Goal: Information Seeking & Learning: Learn about a topic

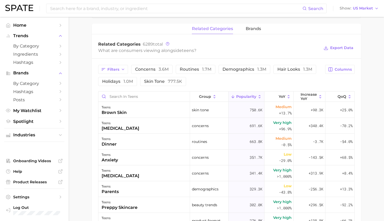
scroll to position [50, 0]
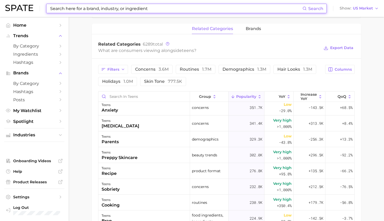
click at [128, 8] on input at bounding box center [176, 8] width 253 height 9
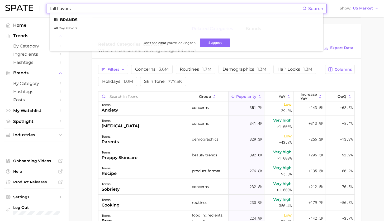
click at [77, 5] on input "fall flavors" at bounding box center [176, 8] width 253 height 9
drag, startPoint x: 77, startPoint y: 7, endPoint x: 39, endPoint y: 6, distance: 37.5
click at [39, 6] on div "fall flavors Search Brands all day flavors Don't see what you're looking for? S…" at bounding box center [192, 8] width 374 height 17
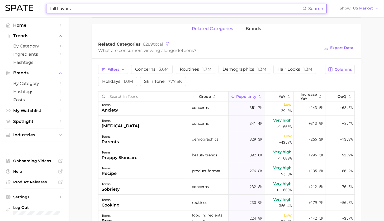
drag, startPoint x: 96, startPoint y: 12, endPoint x: 92, endPoint y: 14, distance: 3.7
click at [94, 13] on div "fall flavors Search" at bounding box center [186, 9] width 281 height 10
drag, startPoint x: 67, startPoint y: 9, endPoint x: 20, endPoint y: 7, distance: 46.3
click at [20, 7] on div "fall flavors Search Show US Market" at bounding box center [192, 8] width 374 height 17
type input "a"
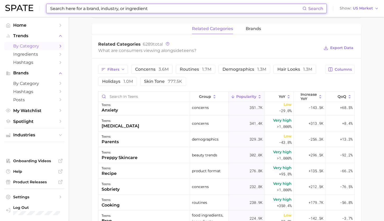
click at [28, 47] on span "by Category" at bounding box center [34, 46] width 42 height 5
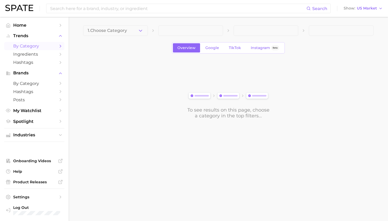
click at [113, 34] on button "1. Choose Category" at bounding box center [115, 30] width 65 height 11
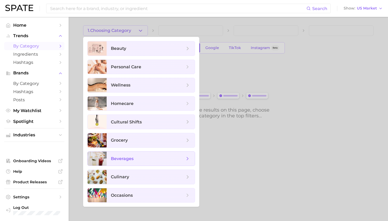
click at [134, 160] on span "beverages" at bounding box center [148, 159] width 74 height 6
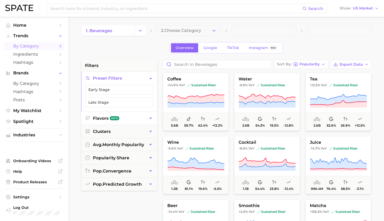
click at [141, 117] on button "Flavors New" at bounding box center [119, 118] width 76 height 13
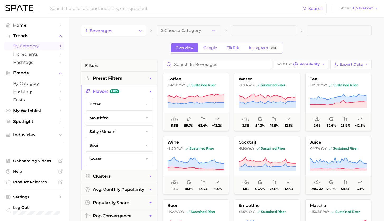
click at [142, 47] on div "Overview Google TikTok Instagram Beta" at bounding box center [226, 47] width 291 height 11
click at [185, 64] on input "Search in beverages" at bounding box center [217, 64] width 109 height 8
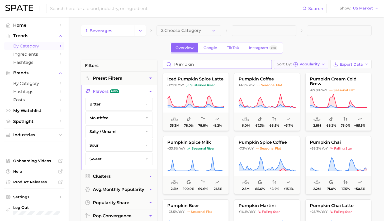
type input "pumpkin"
click at [308, 63] on span "Popularity" at bounding box center [310, 64] width 20 height 3
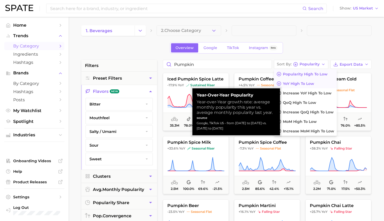
click at [305, 84] on span "YoY high to low" at bounding box center [298, 84] width 31 height 4
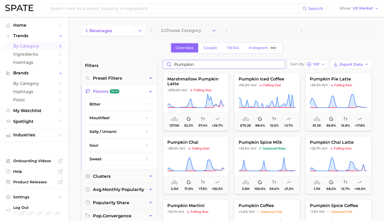
click at [282, 67] on input "pumpkin" at bounding box center [224, 64] width 122 height 8
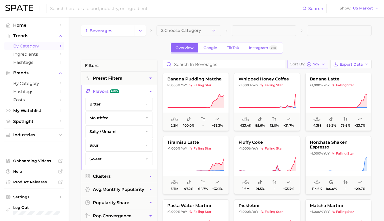
click at [318, 66] on span "YoY" at bounding box center [316, 64] width 7 height 3
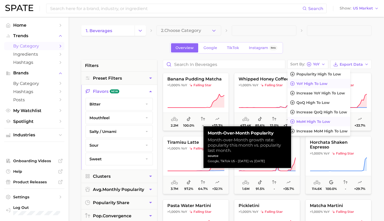
click at [319, 123] on span "MoM high to low" at bounding box center [314, 122] width 34 height 4
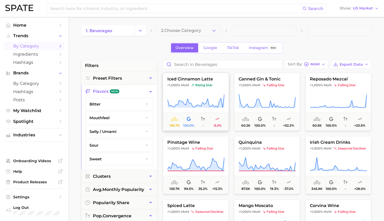
click at [204, 99] on icon at bounding box center [195, 101] width 57 height 15
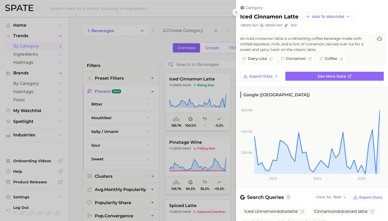
click at [235, 11] on line at bounding box center [236, 12] width 2 height 2
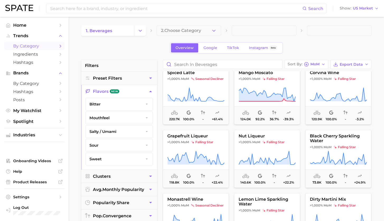
scroll to position [178, 0]
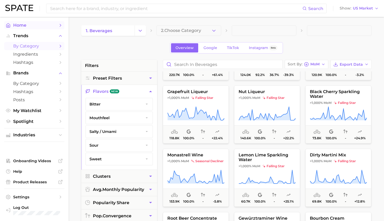
click at [18, 24] on span "Home" at bounding box center [34, 25] width 42 height 5
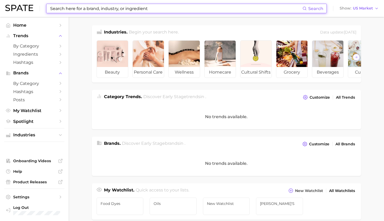
click at [159, 11] on input at bounding box center [176, 8] width 253 height 9
click at [160, 10] on input at bounding box center [176, 8] width 253 height 9
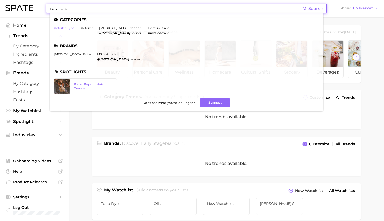
type input "retailers"
click at [68, 28] on link "retailer type" at bounding box center [64, 28] width 21 height 4
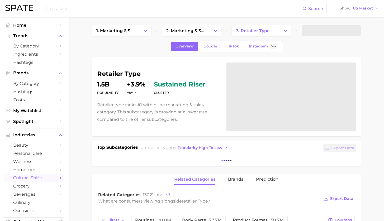
scroll to position [41, 0]
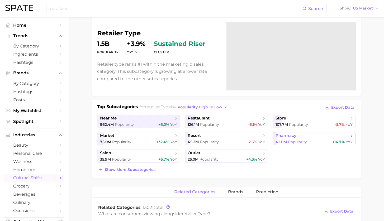
click at [311, 139] on link "pharmacy 42.0m Popularity +14.7% YoY" at bounding box center [314, 138] width 83 height 13
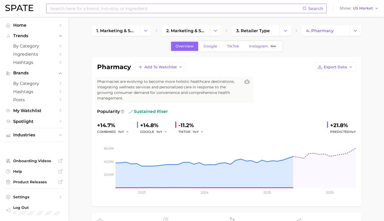
click at [119, 8] on input at bounding box center [176, 8] width 253 height 9
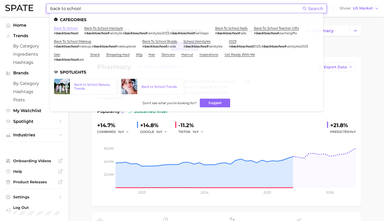
click at [60, 27] on link "back to school" at bounding box center [66, 28] width 24 height 4
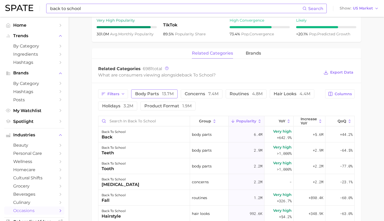
scroll to position [215, 0]
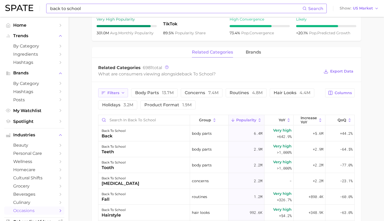
click at [120, 95] on button "Filters" at bounding box center [113, 92] width 30 height 9
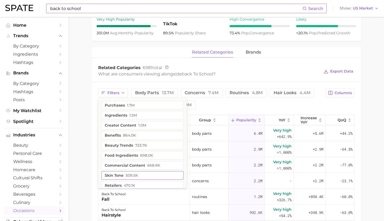
click at [138, 184] on button "retailers 470.1k" at bounding box center [142, 185] width 82 height 8
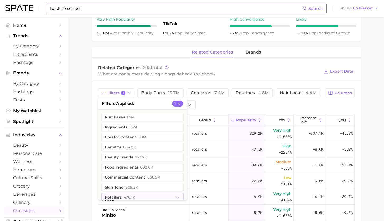
click at [82, 151] on main "1. special occasions 2. celebrations & holidays 3. special days 4. back to scho…" at bounding box center [227, 85] width 316 height 567
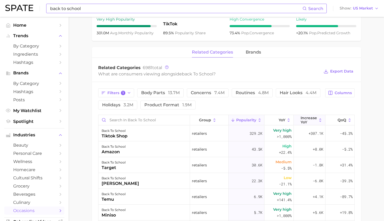
click at [301, 120] on span "Increase YoY" at bounding box center [309, 120] width 16 height 8
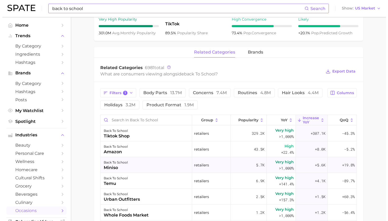
scroll to position [171, 0]
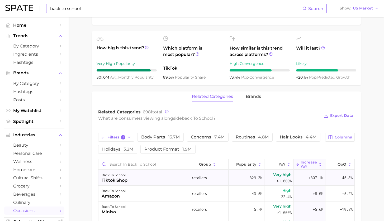
click at [158, 183] on div "back to school tiktok shop" at bounding box center [145, 178] width 92 height 16
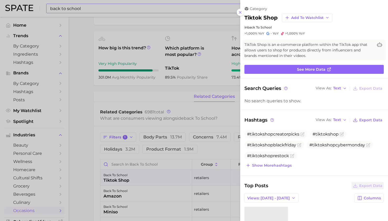
scroll to position [87, 0]
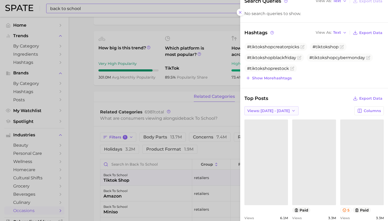
click at [285, 111] on button "Views: [DATE] - [DATE]" at bounding box center [272, 110] width 54 height 9
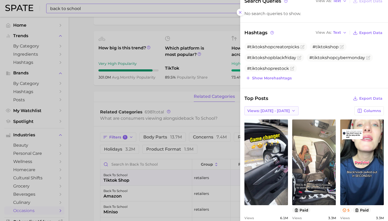
scroll to position [0, 0]
click at [274, 130] on button "Total Views" at bounding box center [274, 130] width 58 height 10
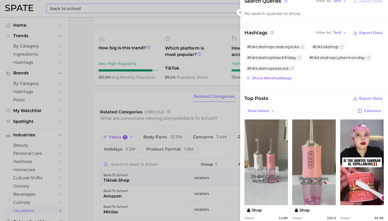
click at [241, 12] on icon at bounding box center [240, 12] width 4 height 4
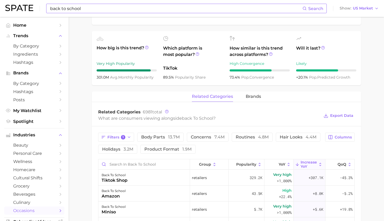
scroll to position [170, 0]
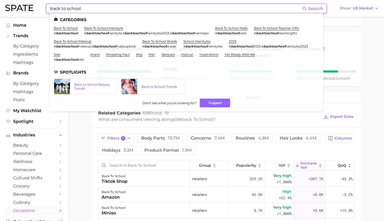
click at [86, 6] on input "back to school" at bounding box center [176, 8] width 253 height 9
drag, startPoint x: 86, startPoint y: 8, endPoint x: 15, endPoint y: 4, distance: 71.2
click at [15, 4] on div "back to school Search Categories back to school # backtoschool back to school h…" at bounding box center [192, 8] width 374 height 17
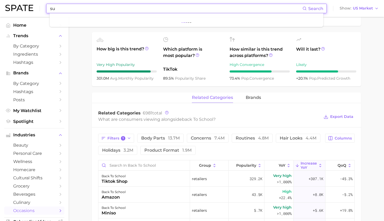
type input "s"
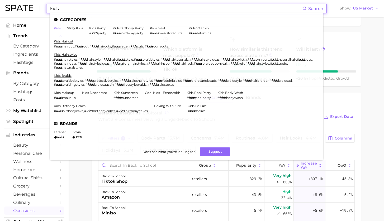
type input "kids"
click at [58, 28] on link "kids" at bounding box center [57, 28] width 7 height 4
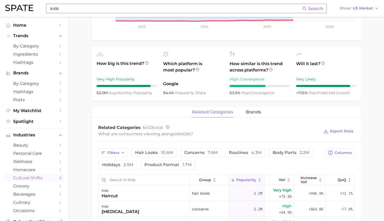
scroll to position [200, 0]
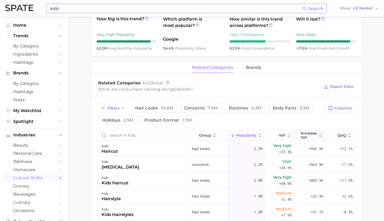
click at [306, 134] on span "Increase YoY" at bounding box center [309, 135] width 16 height 8
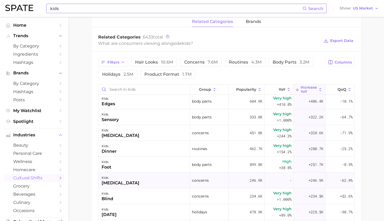
scroll to position [110, 0]
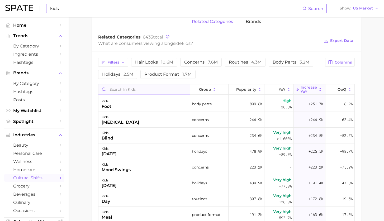
click at [161, 87] on input "Search in kids" at bounding box center [145, 90] width 92 height 10
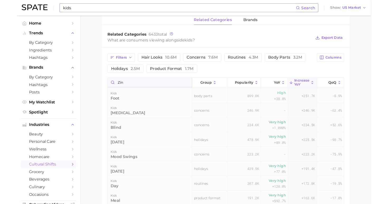
scroll to position [0, 0]
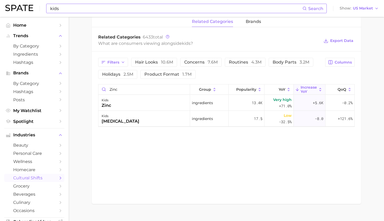
click at [273, 150] on div "related categories brands Related Categories 6433 total What are consumers view…" at bounding box center [226, 111] width 269 height 188
click at [27, 38] on button "Trends" at bounding box center [34, 36] width 60 height 8
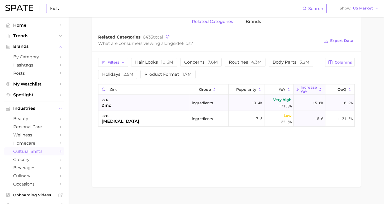
click at [142, 100] on div "kids zinc" at bounding box center [145, 103] width 92 height 16
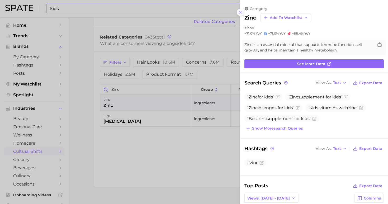
click at [240, 11] on icon at bounding box center [240, 12] width 4 height 4
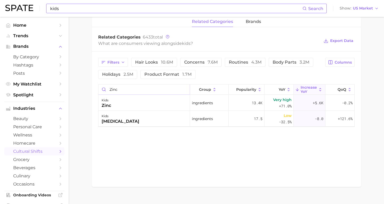
drag, startPoint x: 100, startPoint y: 86, endPoint x: 88, endPoint y: 84, distance: 12.6
type input "iron"
click at [183, 86] on input "iron" at bounding box center [145, 90] width 92 height 10
click at [176, 87] on input "Search in kids" at bounding box center [145, 90] width 92 height 10
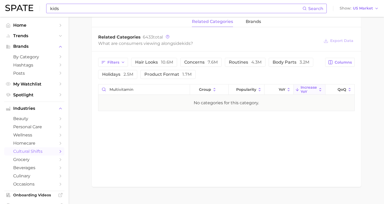
scroll to position [107, 0]
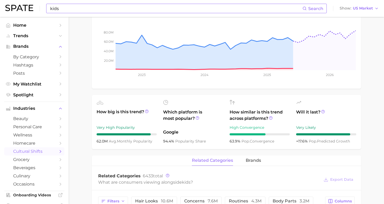
type input "multivitamin"
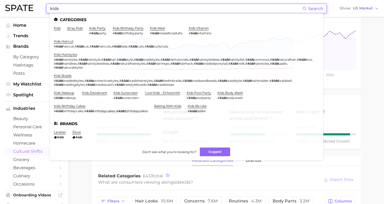
drag, startPoint x: 62, startPoint y: 9, endPoint x: 27, endPoint y: 5, distance: 34.8
click at [27, 5] on div "kids Search Categories kids stray kids kids party # kids party kids birthday pa…" at bounding box center [192, 8] width 374 height 17
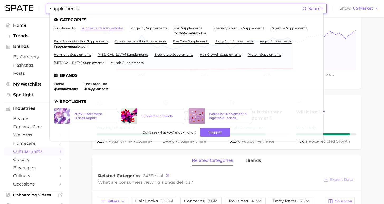
type input "supplements"
click at [86, 27] on link "supplements & ingestibles" at bounding box center [102, 28] width 42 height 4
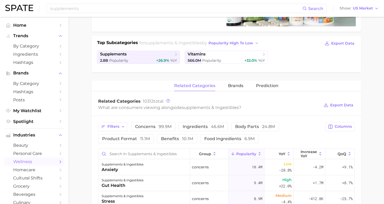
scroll to position [10, 0]
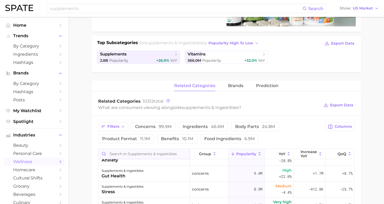
click at [178, 154] on input "Search in supplements & ingestibles" at bounding box center [145, 154] width 92 height 10
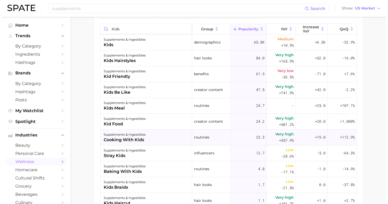
scroll to position [229, 0]
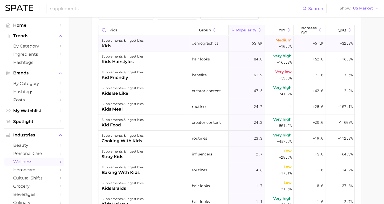
type input "kids"
click at [145, 38] on div "supplements & ingestibles kids" at bounding box center [145, 44] width 92 height 16
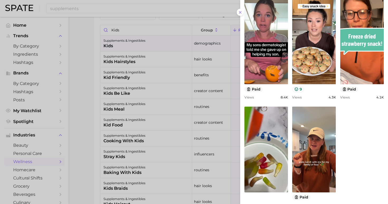
scroll to position [141, 0]
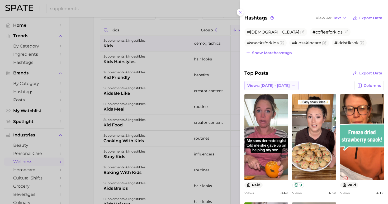
click at [271, 86] on span "Views: [DATE] - [DATE]" at bounding box center [269, 85] width 43 height 4
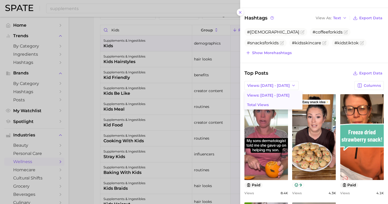
click at [268, 102] on button "Total Views" at bounding box center [274, 105] width 58 height 10
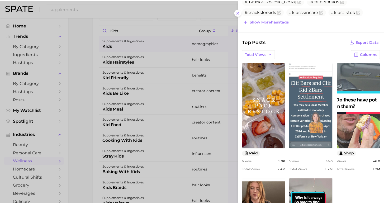
scroll to position [209, 0]
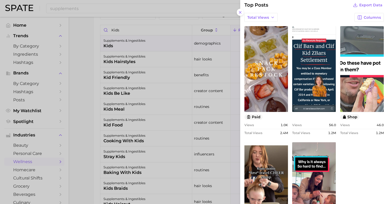
click at [86, 110] on div at bounding box center [194, 102] width 388 height 204
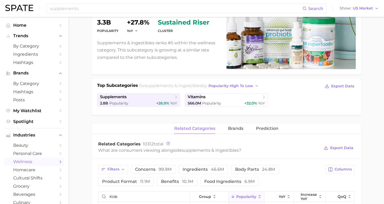
scroll to position [0, 0]
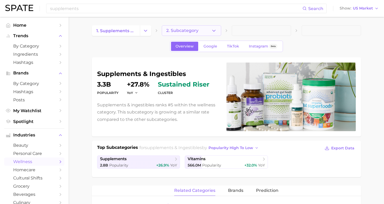
click at [204, 34] on button "2. Subcategory" at bounding box center [191, 30] width 59 height 11
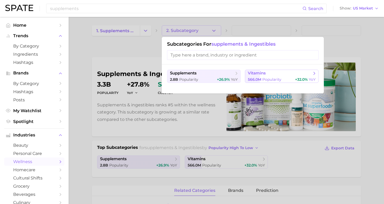
click at [253, 76] on span "vitamins" at bounding box center [280, 73] width 64 height 5
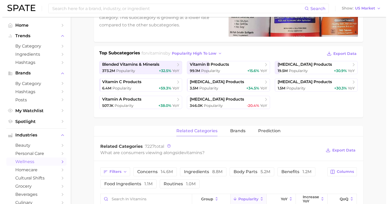
scroll to position [206, 0]
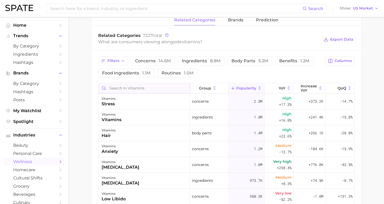
click at [140, 89] on input "Search in vitamins" at bounding box center [145, 88] width 92 height 10
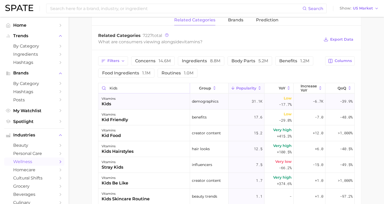
type input "kids"
click at [163, 99] on div "vitamins kids" at bounding box center [145, 102] width 92 height 16
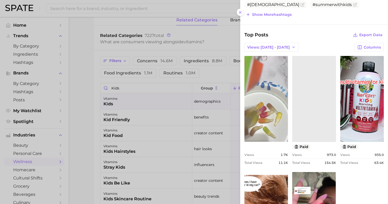
scroll to position [0, 0]
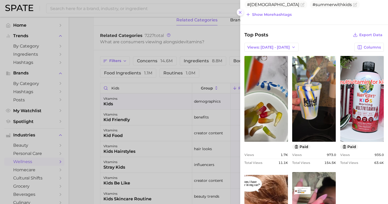
click at [239, 10] on icon at bounding box center [240, 12] width 4 height 4
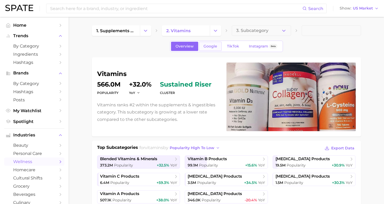
click at [216, 45] on span "Google" at bounding box center [211, 46] width 14 height 4
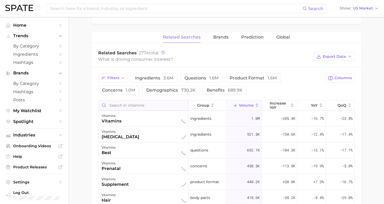
click at [147, 103] on input "Search in vitamins" at bounding box center [144, 105] width 90 height 10
click at [181, 89] on span "730.2k" at bounding box center [188, 90] width 15 height 5
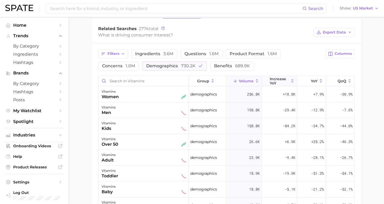
click at [276, 81] on span "increase YoY" at bounding box center [279, 81] width 19 height 8
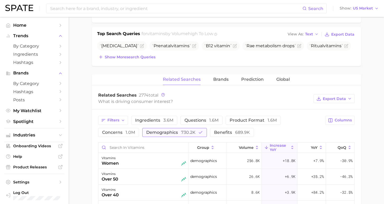
click at [181, 134] on span "730.2k" at bounding box center [188, 132] width 15 height 5
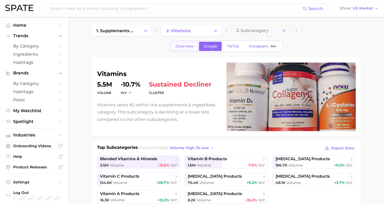
click at [192, 50] on link "Overview" at bounding box center [184, 46] width 27 height 9
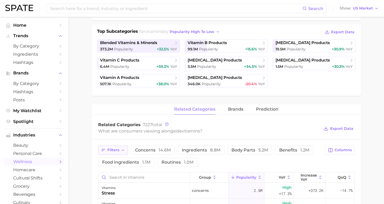
click at [115, 150] on span "Filters" at bounding box center [114, 150] width 12 height 4
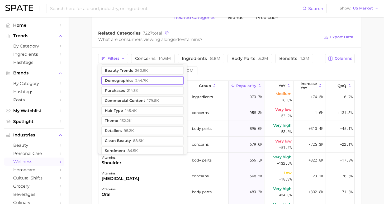
click at [162, 82] on button "demographics 244.7k" at bounding box center [142, 80] width 82 height 8
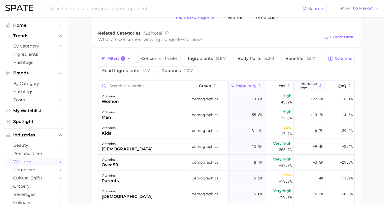
click at [307, 85] on span "Increase YoY" at bounding box center [309, 86] width 16 height 8
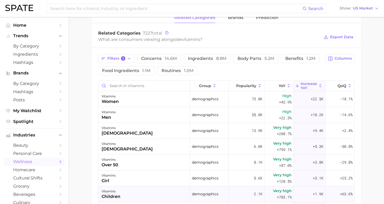
click at [154, 190] on div "vitamins children" at bounding box center [145, 195] width 92 height 16
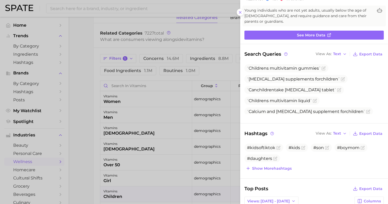
click at [83, 96] on div at bounding box center [194, 102] width 388 height 204
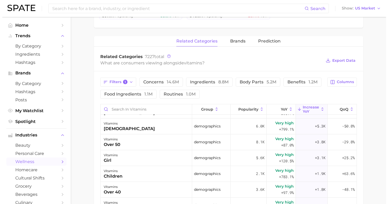
scroll to position [85, 0]
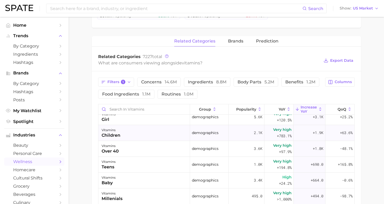
click at [164, 138] on div "vitamins children" at bounding box center [145, 133] width 92 height 16
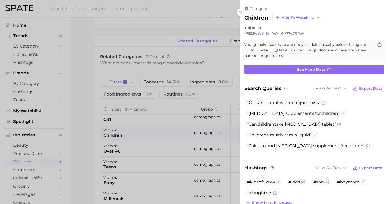
click at [360, 86] on span "Export Data" at bounding box center [371, 88] width 23 height 4
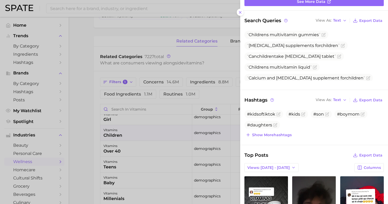
scroll to position [101, 0]
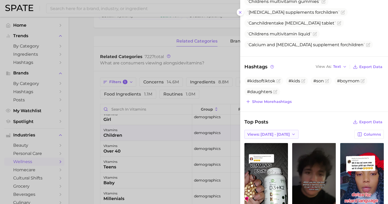
click at [275, 132] on span "Views: [DATE] - [DATE]" at bounding box center [269, 134] width 43 height 4
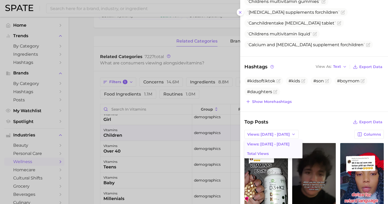
click at [273, 149] on button "Total Views" at bounding box center [274, 154] width 58 height 10
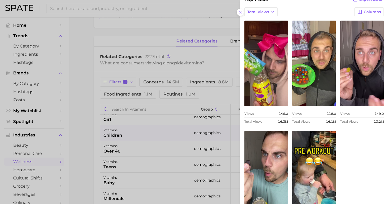
scroll to position [262, 0]
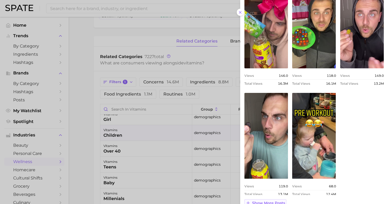
click at [277, 199] on button "Show more posts" at bounding box center [266, 202] width 42 height 7
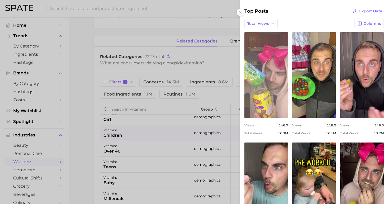
scroll to position [173, 0]
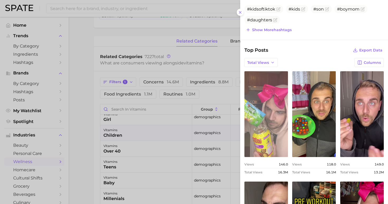
click at [273, 112] on link "view post on TikTok" at bounding box center [267, 114] width 44 height 86
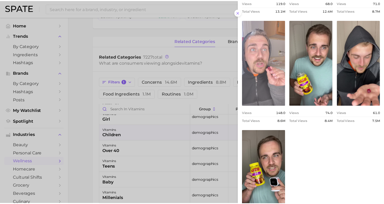
scroll to position [398, 0]
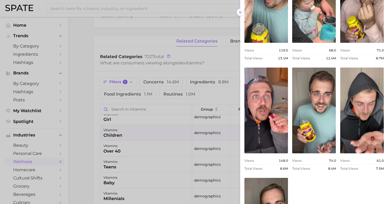
click at [237, 12] on div at bounding box center [194, 102] width 388 height 204
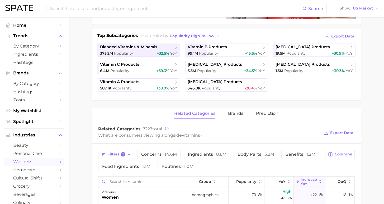
scroll to position [0, 0]
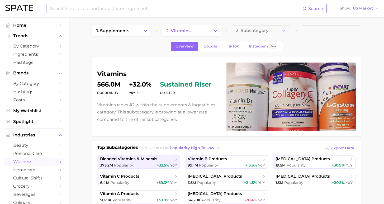
click at [100, 10] on input at bounding box center [176, 8] width 253 height 9
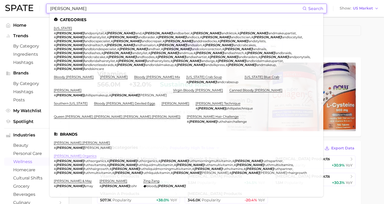
type input "[PERSON_NAME]"
click at [72, 154] on link "[PERSON_NAME] organics" at bounding box center [75, 156] width 43 height 4
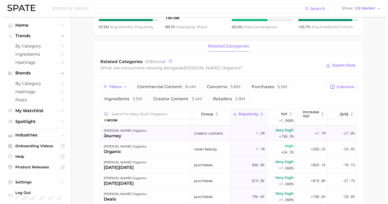
scroll to position [129, 0]
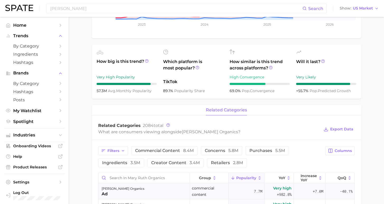
click at [147, 191] on div "[PERSON_NAME] organics ad" at bounding box center [145, 192] width 92 height 16
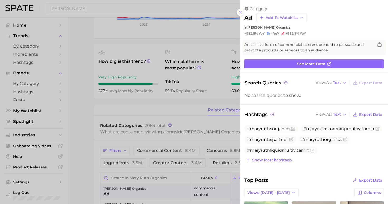
scroll to position [0, 0]
click at [243, 8] on div "category ad Add to Watchlist in [PERSON_NAME] organics +982.8% [PERSON_NAME] +9…" at bounding box center [314, 20] width 148 height 29
click at [240, 11] on line at bounding box center [240, 12] width 2 height 2
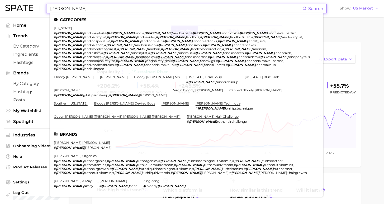
drag, startPoint x: 72, startPoint y: 8, endPoint x: 21, endPoint y: 7, distance: 51.0
click at [21, 7] on div "[PERSON_NAME] Search Categories [US_STATE] # [PERSON_NAME] , # [PERSON_NAME] , …" at bounding box center [192, 8] width 374 height 17
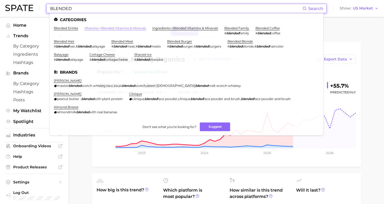
type input "BLENDED"
click at [116, 29] on link "vitamins > blended vitamins & minerals" at bounding box center [116, 28] width 62 height 4
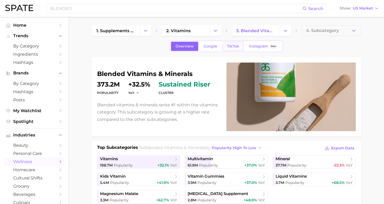
click at [232, 46] on span "TikTok" at bounding box center [233, 46] width 12 height 4
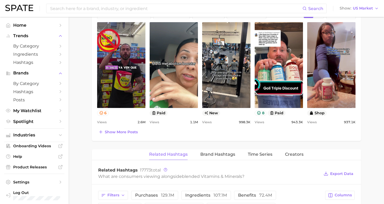
scroll to position [316, 0]
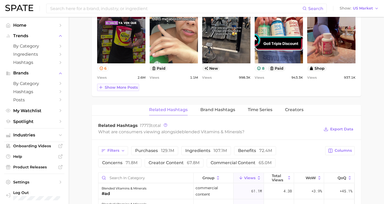
click at [129, 89] on span "Show more posts" at bounding box center [121, 87] width 33 height 4
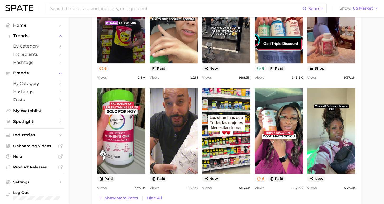
scroll to position [214, 0]
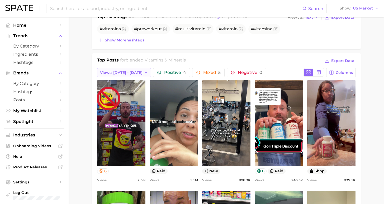
click at [128, 70] on button "Views: [DATE] - [DATE]" at bounding box center [124, 72] width 54 height 9
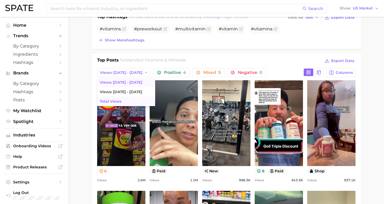
click at [123, 101] on button "Total Views" at bounding box center [126, 102] width 58 height 10
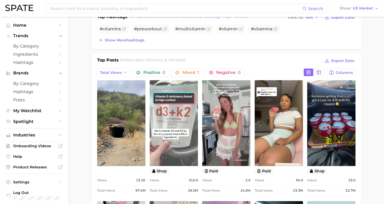
scroll to position [0, 0]
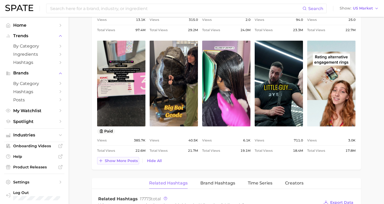
click at [119, 159] on span "Show more posts" at bounding box center [121, 161] width 33 height 4
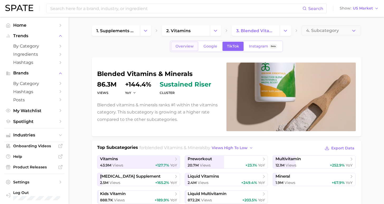
click at [185, 46] on span "Overview" at bounding box center [185, 46] width 18 height 4
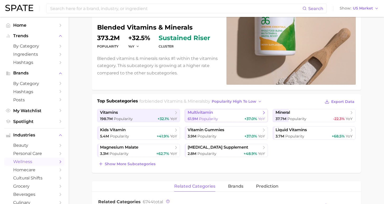
scroll to position [94, 0]
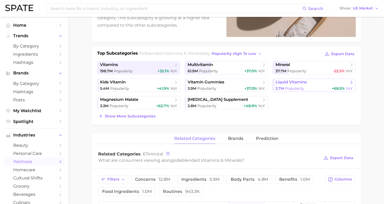
click at [317, 86] on div "3.7m Popularity +68.5% YoY" at bounding box center [314, 88] width 77 height 5
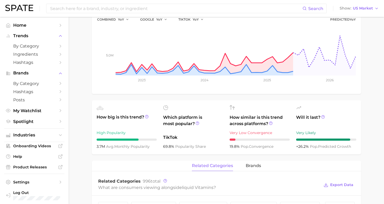
scroll to position [239, 0]
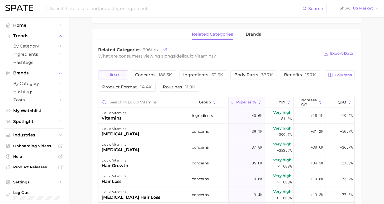
click at [117, 75] on span "Filters" at bounding box center [114, 75] width 12 height 4
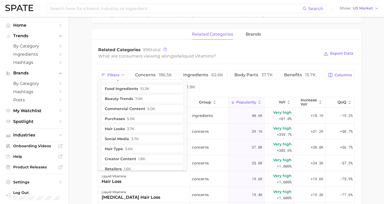
scroll to position [29, 0]
click at [147, 156] on button "demographics 1.2k" at bounding box center [142, 159] width 82 height 8
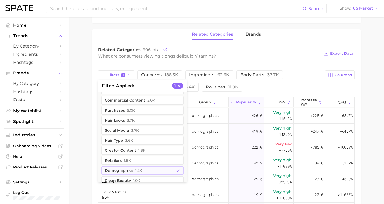
click at [90, 143] on main "1. supplements & ingestibles 2. vitamins 3. blended vitamins & minerals 4. liqu…" at bounding box center [227, 56] width 316 height 556
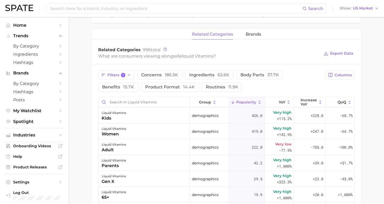
click at [312, 97] on button "Increase YoY" at bounding box center [310, 102] width 32 height 10
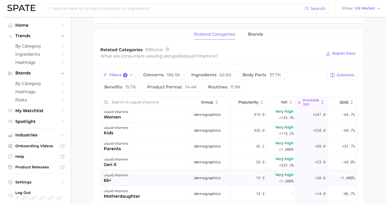
scroll to position [2, 0]
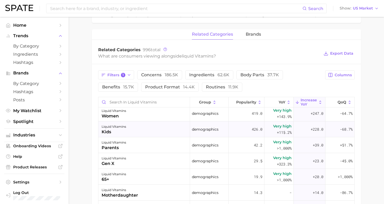
click at [141, 131] on div "liquid vitamins kids" at bounding box center [145, 130] width 92 height 16
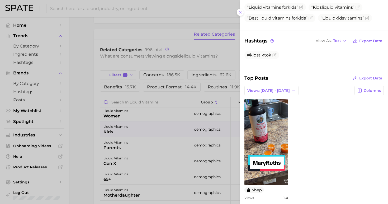
scroll to position [0, 0]
click at [276, 88] on span "Views: [DATE] - [DATE]" at bounding box center [269, 90] width 43 height 4
click at [275, 105] on button "Total Views" at bounding box center [274, 110] width 58 height 10
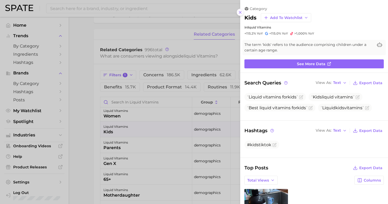
click at [243, 10] on button at bounding box center [240, 12] width 7 height 7
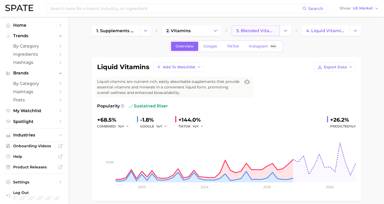
click at [259, 34] on link "3. blended vitamins & minerals" at bounding box center [256, 30] width 48 height 11
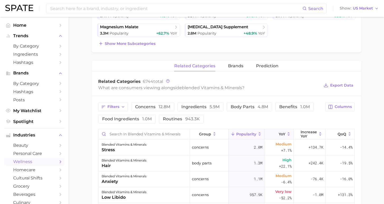
scroll to position [1, 0]
click at [121, 105] on icon "button" at bounding box center [123, 107] width 4 height 4
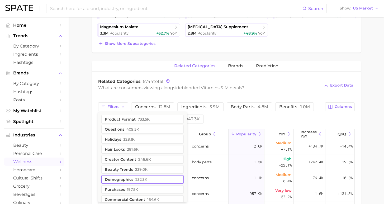
click at [140, 179] on span "232.3k" at bounding box center [142, 180] width 12 height 4
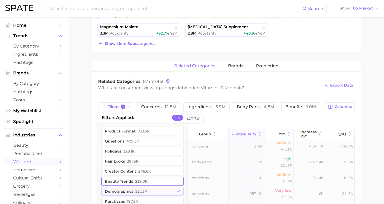
scroll to position [0, 0]
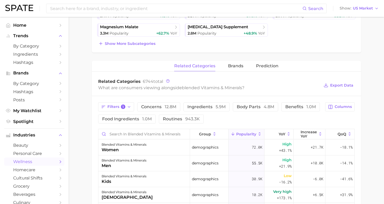
click at [295, 77] on div "Related Categories 6744 total What are consumers viewing alongside blended vita…" at bounding box center [226, 85] width 269 height 21
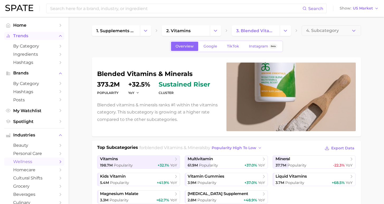
click at [38, 36] on span "Trends" at bounding box center [34, 36] width 42 height 5
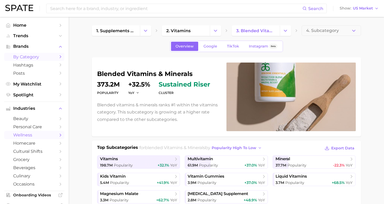
click at [31, 55] on span "by Category" at bounding box center [34, 56] width 42 height 5
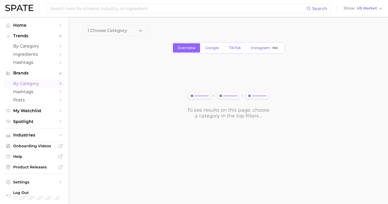
click at [117, 36] on div "1. Choose Category Overview Google TikTok Instagram Beta To see results on this…" at bounding box center [228, 72] width 291 height 94
click at [115, 28] on span "1. Choose Category" at bounding box center [107, 30] width 39 height 5
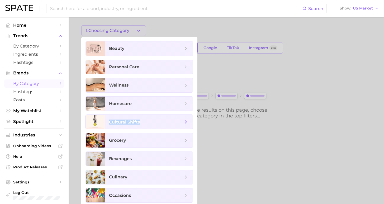
click at [145, 120] on span "cultural shifts" at bounding box center [146, 122] width 74 height 6
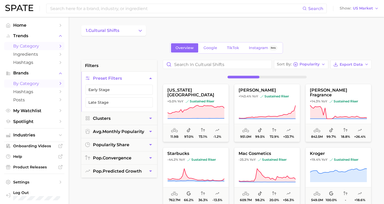
click at [39, 47] on span "by Category" at bounding box center [34, 46] width 42 height 5
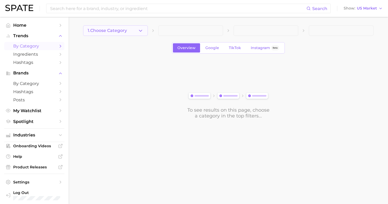
click at [116, 33] on span "1. Choose Category" at bounding box center [107, 30] width 39 height 5
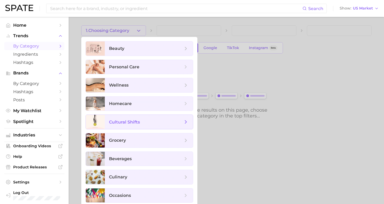
click at [143, 125] on span "cultural shifts" at bounding box center [146, 122] width 74 height 6
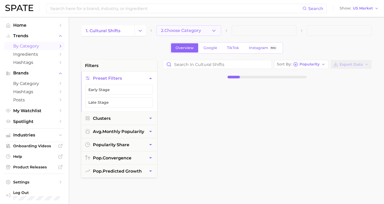
click at [190, 31] on span "2. Choose Category" at bounding box center [181, 30] width 40 height 5
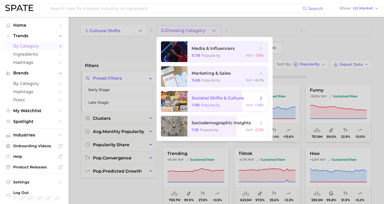
click at [238, 108] on span "societal shifts & culture 7.9b Popularity YoY : +1.8%" at bounding box center [228, 101] width 81 height 21
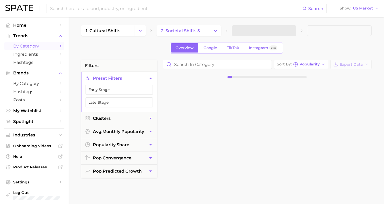
click at [261, 30] on span at bounding box center [264, 30] width 65 height 11
click at [260, 31] on span at bounding box center [264, 30] width 65 height 11
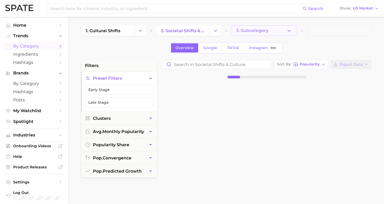
click at [261, 33] on button "3. Subcategory" at bounding box center [264, 30] width 65 height 11
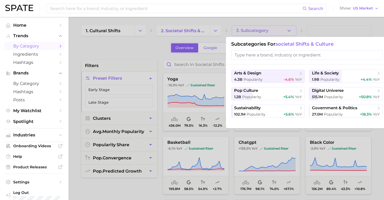
click at [219, 39] on div at bounding box center [192, 100] width 384 height 200
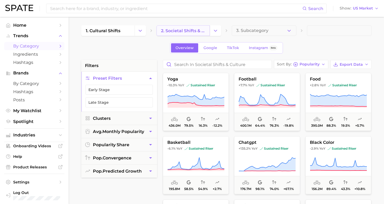
click at [195, 32] on span "2. societal shifts & culture" at bounding box center [183, 30] width 44 height 5
click at [216, 32] on icon "Change Category" at bounding box center [216, 31] width 6 height 6
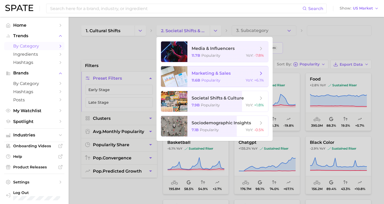
click at [233, 69] on span "marketing & sales 11.6b Popularity YoY : +6.1%" at bounding box center [228, 76] width 81 height 21
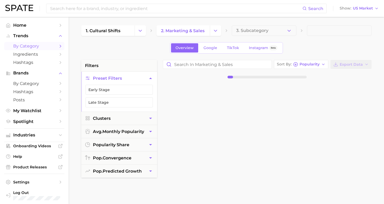
click at [259, 28] on span "3. Subcategory" at bounding box center [252, 30] width 32 height 5
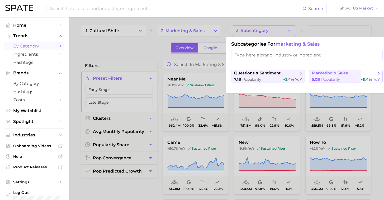
click at [335, 74] on span "marketing & sales" at bounding box center [330, 73] width 36 height 5
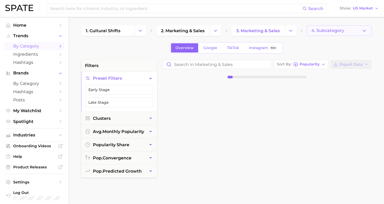
click at [326, 26] on button "4. Subcategory" at bounding box center [339, 30] width 65 height 11
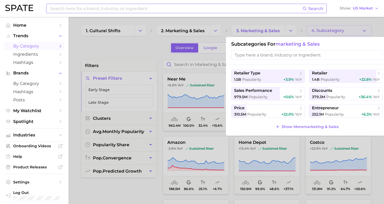
click at [178, 12] on input at bounding box center [176, 8] width 253 height 9
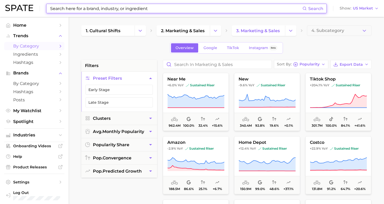
drag, startPoint x: 176, startPoint y: 11, endPoint x: 120, endPoint y: 8, distance: 56.9
click at [120, 8] on input at bounding box center [176, 8] width 253 height 9
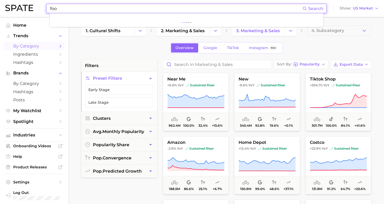
type input "food"
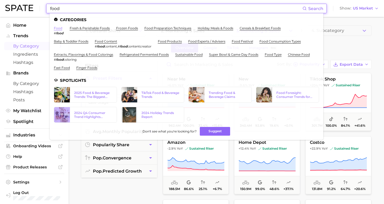
click at [59, 28] on link "food" at bounding box center [58, 28] width 8 height 4
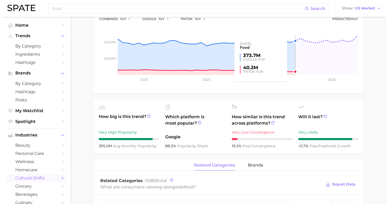
scroll to position [231, 0]
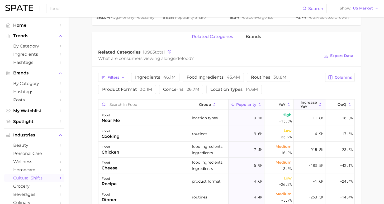
click at [308, 106] on span "Increase YoY" at bounding box center [309, 104] width 16 height 8
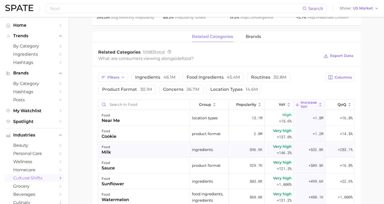
click at [160, 150] on div "food milk" at bounding box center [145, 150] width 92 height 16
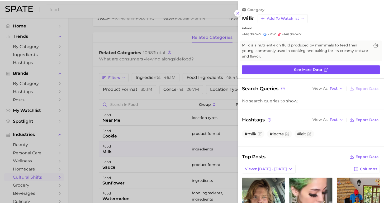
scroll to position [0, 0]
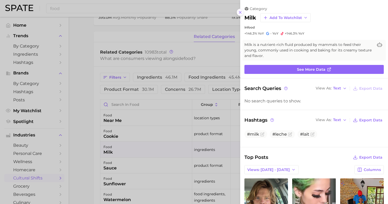
click at [241, 10] on icon at bounding box center [240, 12] width 4 height 4
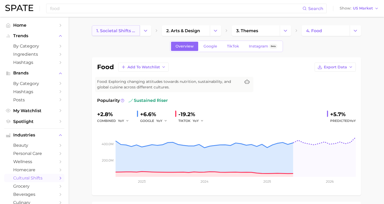
click at [118, 34] on link "1. societal shifts & culture" at bounding box center [116, 30] width 48 height 11
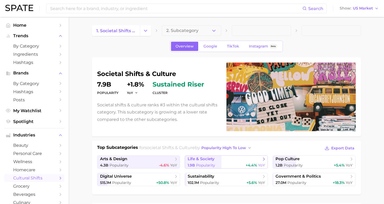
click at [241, 162] on span "life & society" at bounding box center [224, 159] width 73 height 5
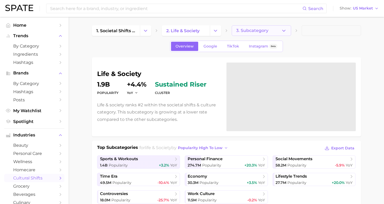
click at [257, 32] on span "3. Subcategory" at bounding box center [252, 30] width 32 height 5
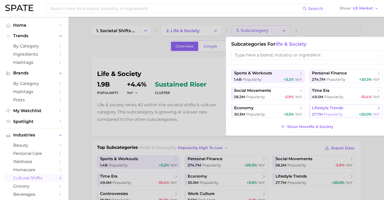
click at [339, 113] on span "Popularity" at bounding box center [333, 114] width 19 height 5
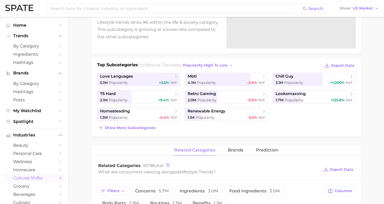
scroll to position [84, 0]
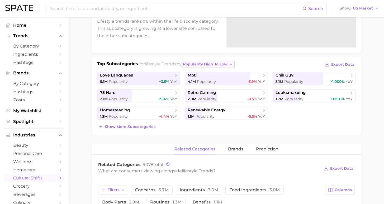
click at [198, 65] on span "popularity high to low" at bounding box center [205, 64] width 45 height 4
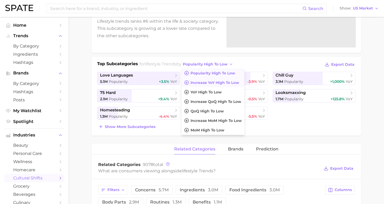
click at [190, 85] on button "Increase YoY high to low" at bounding box center [213, 83] width 63 height 10
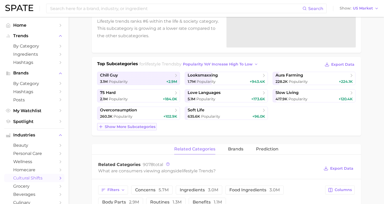
click at [132, 128] on span "Show more subcategories" at bounding box center [130, 127] width 51 height 4
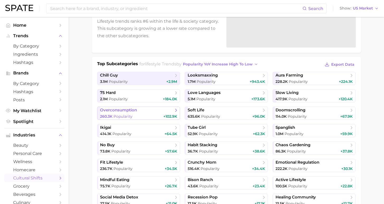
click at [136, 117] on div "260.3k Popularity +102.9k" at bounding box center [138, 116] width 77 height 5
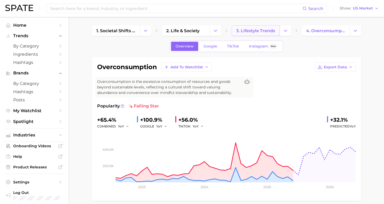
click at [250, 31] on span "3. lifestyle trends" at bounding box center [255, 30] width 39 height 5
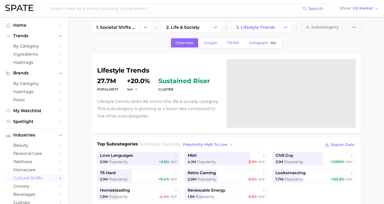
scroll to position [10, 0]
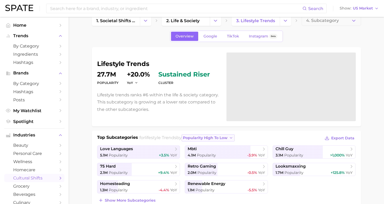
click at [199, 141] on button "popularity high to low" at bounding box center [208, 137] width 53 height 7
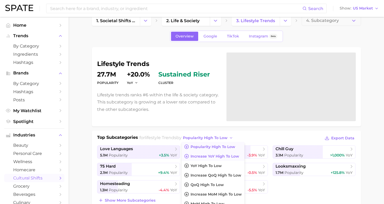
click at [197, 155] on span "Increase YoY high to low" at bounding box center [215, 156] width 49 height 4
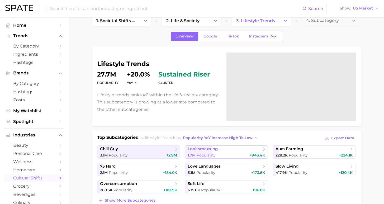
click at [201, 150] on span "looksmaxxing" at bounding box center [203, 149] width 30 height 5
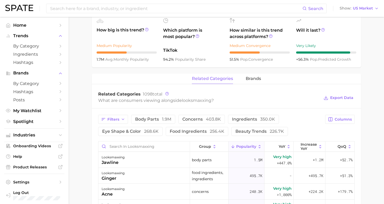
scroll to position [46, 0]
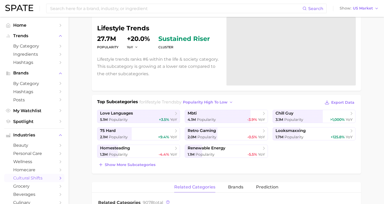
scroll to position [10, 0]
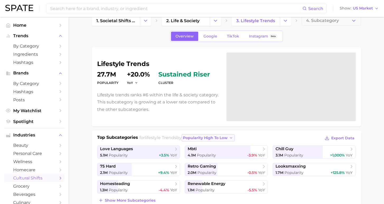
click at [201, 138] on span "popularity high to low" at bounding box center [205, 138] width 45 height 4
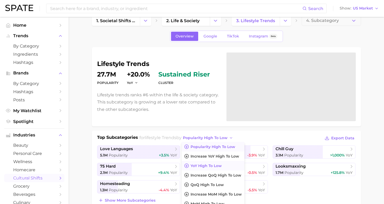
click at [218, 165] on button "YoY high to low" at bounding box center [213, 166] width 63 height 10
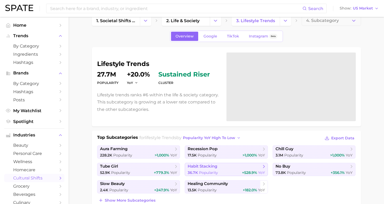
click at [221, 170] on link "habit stacking 36.7k Popularity +528.9% YoY" at bounding box center [226, 169] width 83 height 13
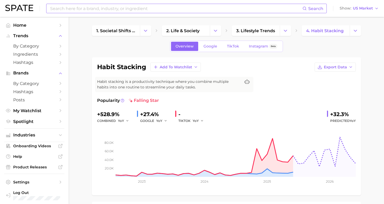
scroll to position [10, 0]
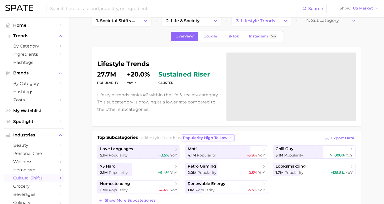
click at [203, 140] on span "popularity high to low" at bounding box center [205, 138] width 45 height 4
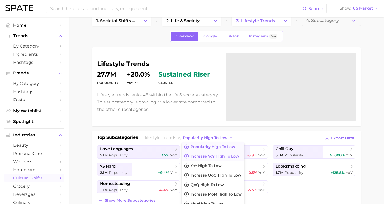
click at [213, 158] on span "Increase YoY high to low" at bounding box center [215, 156] width 49 height 4
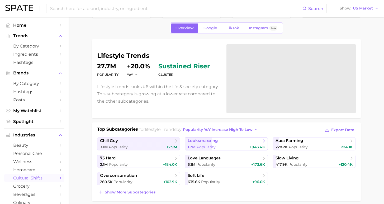
scroll to position [73, 0]
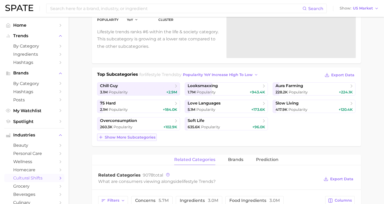
click at [139, 137] on span "Show more subcategories" at bounding box center [130, 137] width 51 height 4
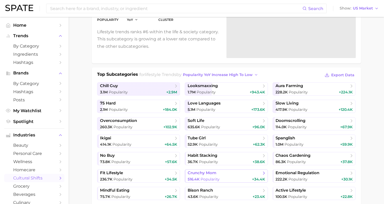
click at [216, 176] on link "crunchy mom 516.4k Popularity +34.4k" at bounding box center [226, 176] width 83 height 13
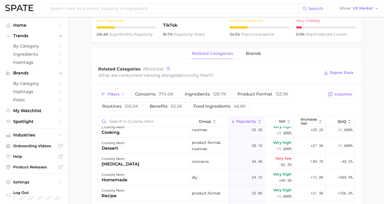
scroll to position [98, 0]
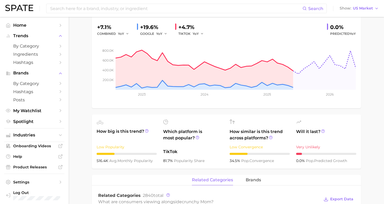
scroll to position [73, 0]
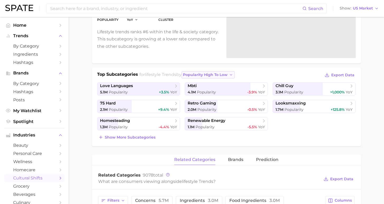
click at [206, 77] on button "popularity high to low" at bounding box center [208, 74] width 53 height 7
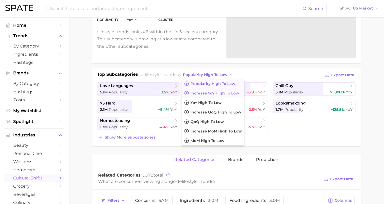
click at [201, 94] on span "Increase YoY high to low" at bounding box center [215, 93] width 49 height 4
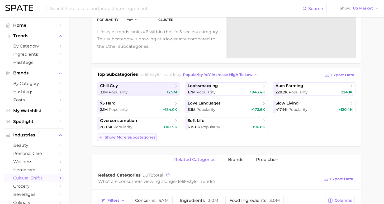
click at [144, 139] on span "Show more subcategories" at bounding box center [130, 137] width 51 height 4
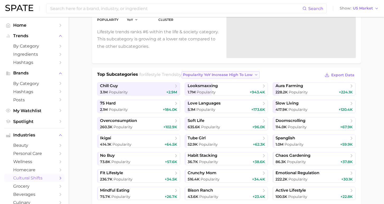
click at [218, 77] on span "Popularity YoY increase high to low" at bounding box center [218, 75] width 70 height 4
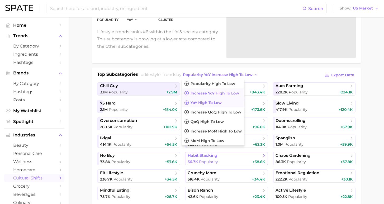
click at [220, 101] on button "YoY high to low" at bounding box center [213, 103] width 63 height 10
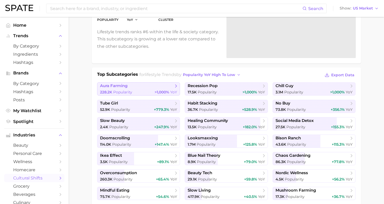
click at [167, 93] on span ">1,000%" at bounding box center [162, 92] width 15 height 5
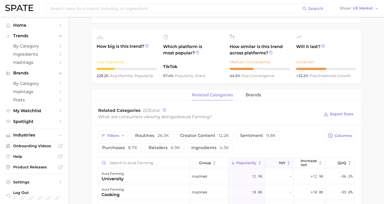
scroll to position [243, 0]
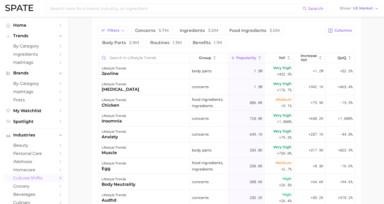
scroll to position [73, 0]
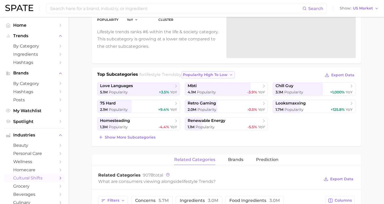
click at [222, 75] on button "popularity high to low" at bounding box center [208, 74] width 53 height 7
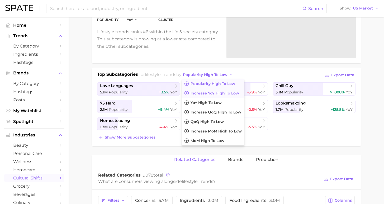
click at [208, 93] on span "Increase YoY high to low" at bounding box center [215, 93] width 49 height 4
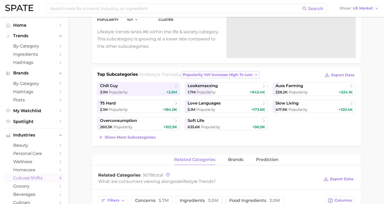
click at [196, 71] on button "Popularity YoY increase high to low" at bounding box center [221, 74] width 78 height 7
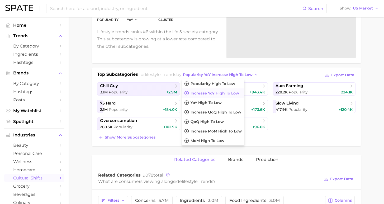
click at [295, 126] on ul "chill guy 3.1m Popularity +2.9m looksmaxxing 1.7m Popularity +943.4k aura farmi…" at bounding box center [226, 106] width 259 height 48
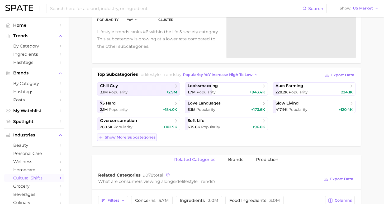
click at [136, 138] on span "Show more subcategories" at bounding box center [130, 137] width 51 height 4
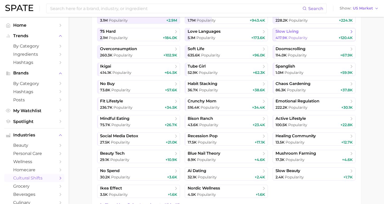
scroll to position [0, 0]
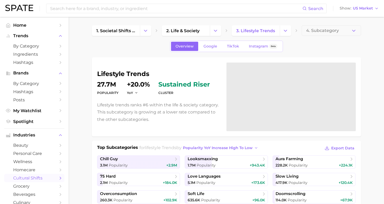
click at [330, 34] on button "4. Subcategory" at bounding box center [331, 30] width 59 height 11
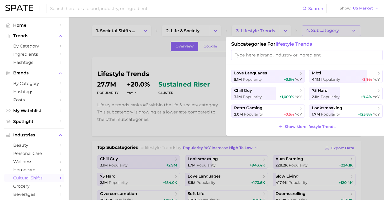
click at [130, 56] on div at bounding box center [192, 100] width 384 height 200
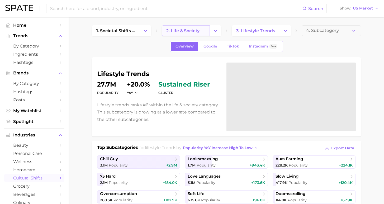
click at [176, 31] on span "2. life & society" at bounding box center [182, 30] width 33 height 5
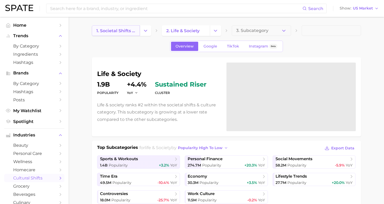
click at [136, 32] on link "1. societal shifts & culture" at bounding box center [116, 30] width 48 height 11
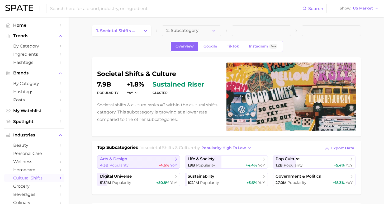
click at [146, 162] on span "arts & design" at bounding box center [136, 159] width 73 height 5
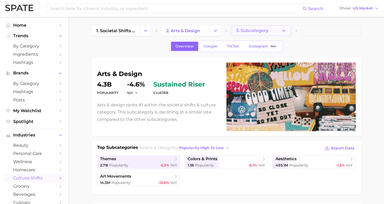
click at [260, 31] on span "3. Subcategory" at bounding box center [252, 30] width 32 height 5
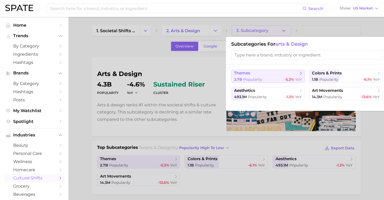
click at [279, 76] on button "themes 2.7b Popularity -5.3% YoY" at bounding box center [268, 76] width 74 height 13
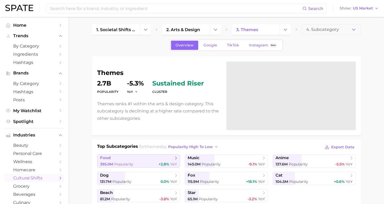
scroll to position [32, 0]
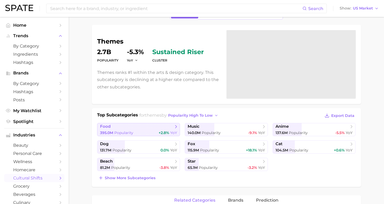
click at [129, 130] on link "food 395.0m Popularity +2.8% YoY" at bounding box center [138, 129] width 83 height 13
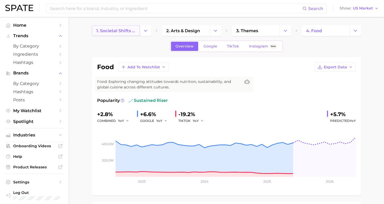
click at [111, 32] on span "1. societal shifts & culture" at bounding box center [115, 30] width 39 height 5
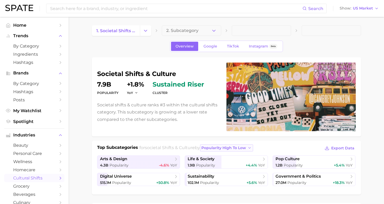
click at [211, 146] on span "popularity high to low" at bounding box center [224, 148] width 45 height 4
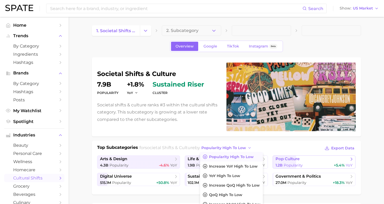
click at [292, 161] on span "pop culture" at bounding box center [288, 159] width 24 height 5
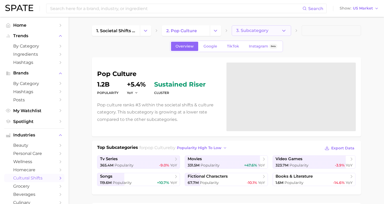
click at [267, 27] on button "3. Subcategory" at bounding box center [261, 30] width 59 height 11
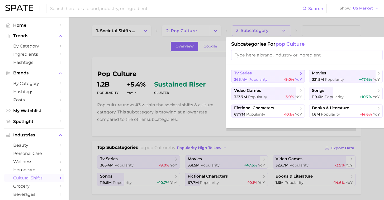
click at [285, 75] on button "tv series 365.4m Popularity -9.0% YoY" at bounding box center [268, 76] width 74 height 13
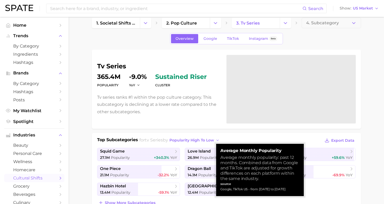
scroll to position [15, 0]
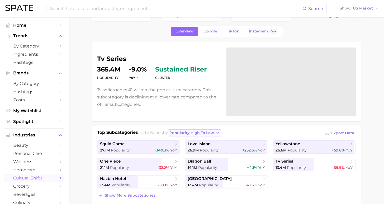
click at [182, 133] on span "popularity high to low" at bounding box center [192, 133] width 45 height 4
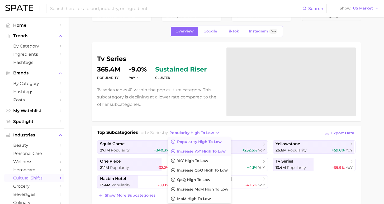
click at [181, 153] on span "Increase YoY high to low" at bounding box center [201, 151] width 49 height 4
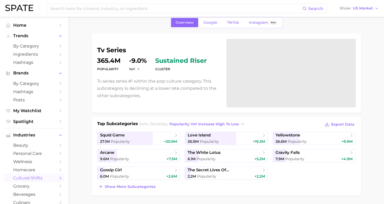
scroll to position [43, 0]
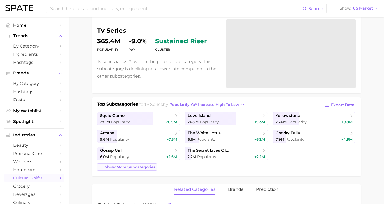
click at [146, 168] on span "Show more subcategories" at bounding box center [130, 167] width 51 height 4
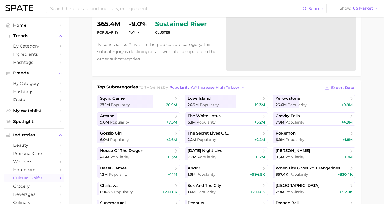
scroll to position [0, 0]
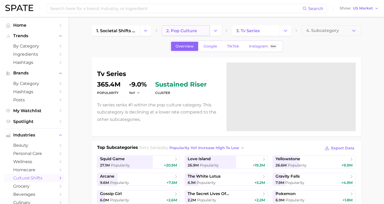
click at [192, 28] on span "2. pop culture" at bounding box center [181, 30] width 31 height 5
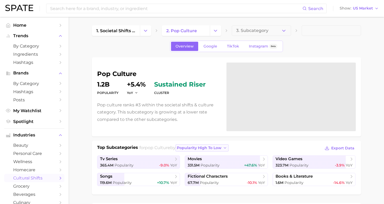
click at [214, 147] on button "popularity high to low" at bounding box center [202, 148] width 53 height 7
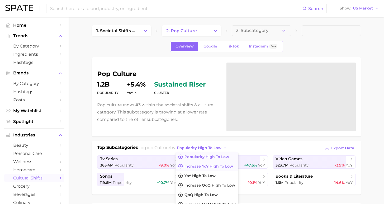
click at [211, 170] on button "Increase YoY high to low" at bounding box center [207, 167] width 63 height 10
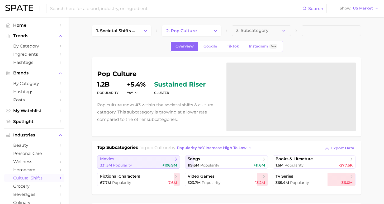
click at [142, 158] on span "movies" at bounding box center [136, 159] width 73 height 5
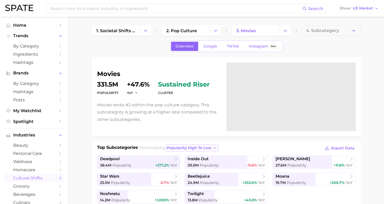
click at [185, 146] on button "popularity high to low" at bounding box center [192, 148] width 53 height 7
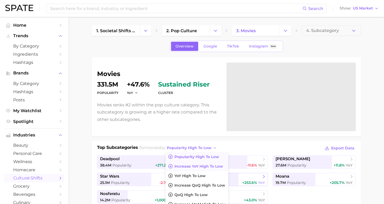
click at [190, 165] on span "Increase YoY high to low" at bounding box center [199, 166] width 49 height 4
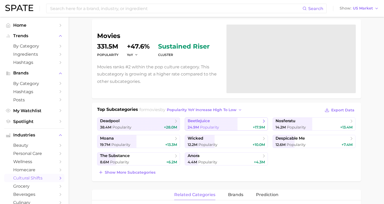
scroll to position [66, 0]
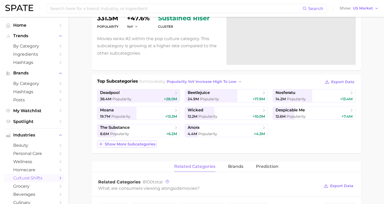
click at [134, 146] on span "Show more subcategories" at bounding box center [130, 144] width 51 height 4
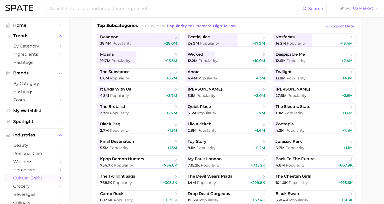
scroll to position [0, 0]
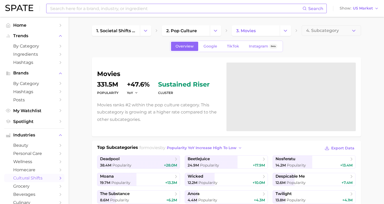
click at [176, 6] on input at bounding box center [176, 8] width 253 height 9
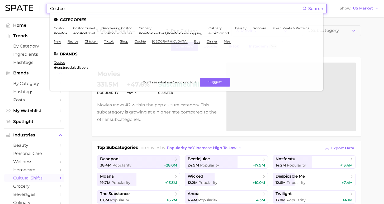
drag, startPoint x: 177, startPoint y: 6, endPoint x: 96, endPoint y: 10, distance: 81.2
click at [96, 10] on input "Costco" at bounding box center [176, 8] width 253 height 9
type input "Costco"
click at [59, 28] on link "costco" at bounding box center [59, 28] width 11 height 4
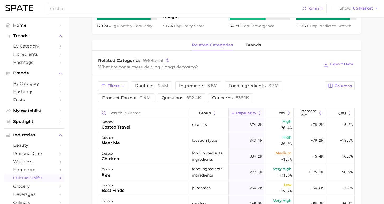
scroll to position [66, 0]
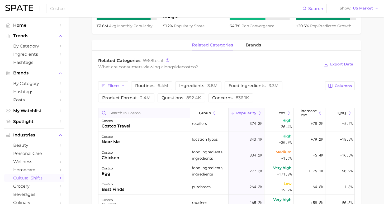
click at [137, 114] on input "Search in costco" at bounding box center [145, 113] width 92 height 10
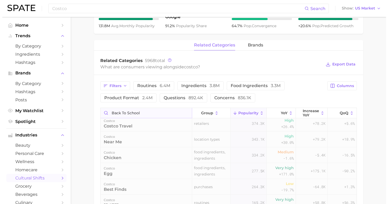
scroll to position [0, 0]
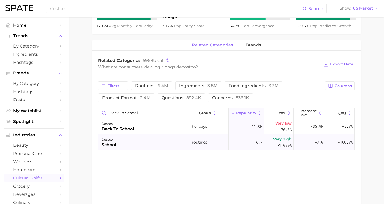
type input "back to school"
click at [148, 143] on div "costco school" at bounding box center [145, 142] width 92 height 16
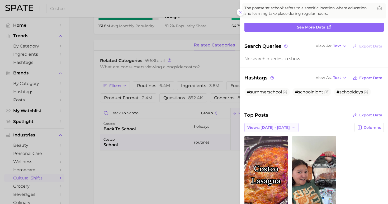
click at [278, 125] on span "Views: [DATE] - [DATE]" at bounding box center [269, 127] width 43 height 4
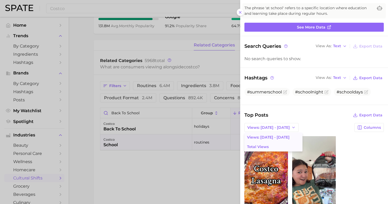
click at [276, 143] on button "Total Views" at bounding box center [274, 147] width 58 height 10
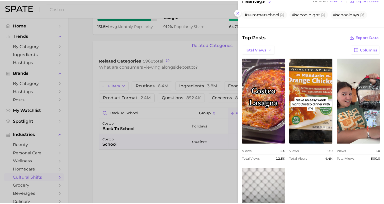
scroll to position [188, 0]
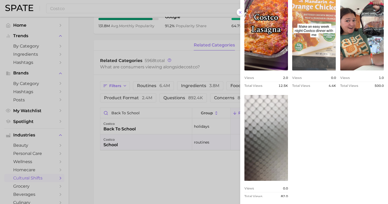
click at [293, 24] on link "view post on TikTok" at bounding box center [314, 28] width 44 height 86
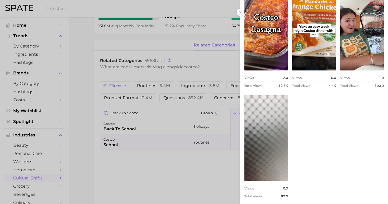
click at [167, 181] on div at bounding box center [194, 102] width 388 height 204
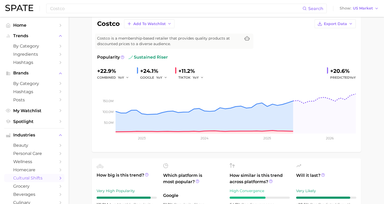
scroll to position [0, 0]
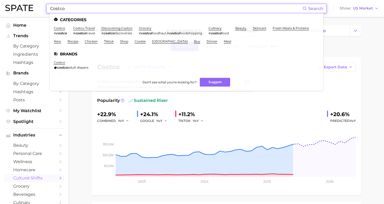
drag, startPoint x: 74, startPoint y: 9, endPoint x: 41, endPoint y: 6, distance: 33.4
click at [41, 6] on div "Costco Search Categories costco # costco costco travel # costco travel discover…" at bounding box center [192, 8] width 374 height 17
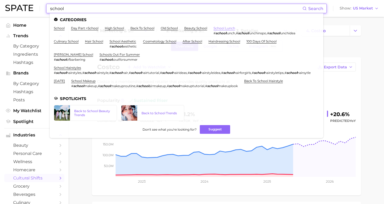
type input "school"
click at [214, 29] on link "school lunch" at bounding box center [225, 28] width 22 height 4
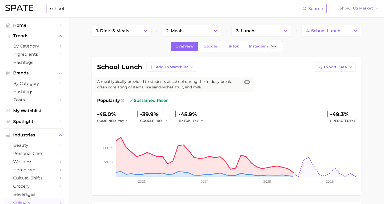
click at [95, 11] on input "school" at bounding box center [176, 8] width 253 height 9
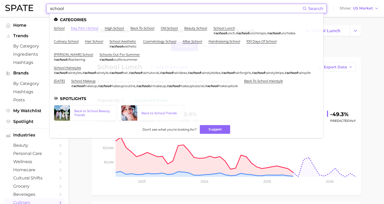
click at [85, 29] on link "day part > school" at bounding box center [84, 28] width 27 height 4
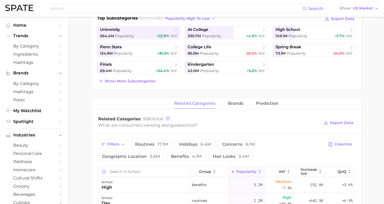
scroll to position [128, 0]
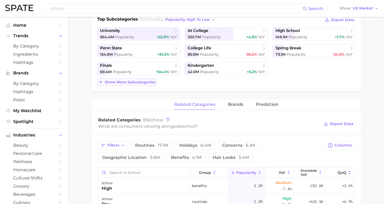
click at [131, 84] on span "Show more subcategories" at bounding box center [130, 82] width 51 height 4
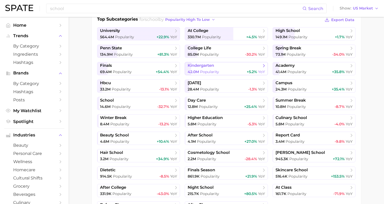
scroll to position [120, 0]
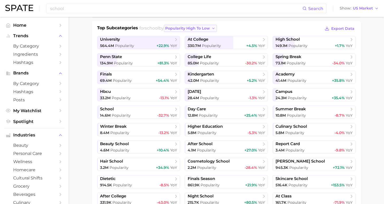
click at [198, 26] on button "popularity high to low" at bounding box center [190, 28] width 53 height 7
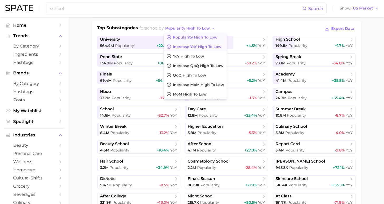
click at [199, 45] on span "Increase YoY high to low" at bounding box center [197, 47] width 49 height 4
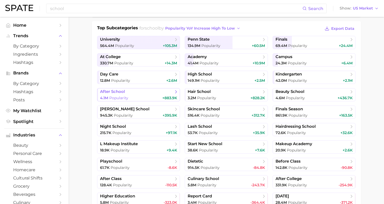
click at [147, 97] on div "4.1m Popularity +883.9k" at bounding box center [138, 98] width 77 height 5
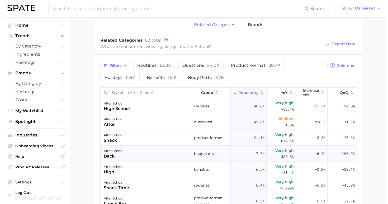
scroll to position [47, 0]
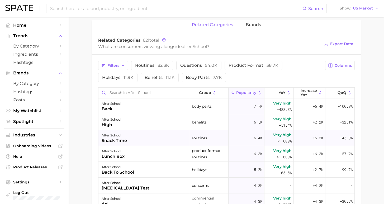
click at [157, 137] on div "after school snack time" at bounding box center [145, 138] width 92 height 16
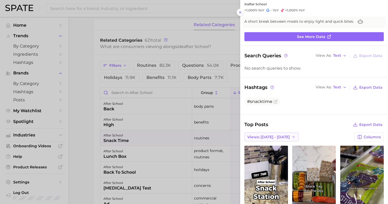
scroll to position [31, 0]
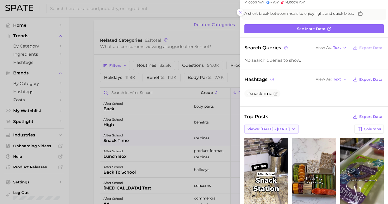
click at [281, 128] on span "Views: [DATE] - [DATE]" at bounding box center [269, 129] width 43 height 4
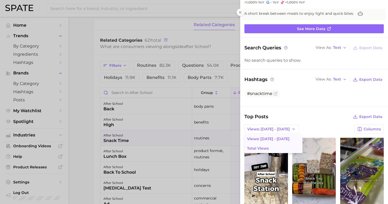
click at [276, 144] on button "Total Views" at bounding box center [274, 149] width 58 height 10
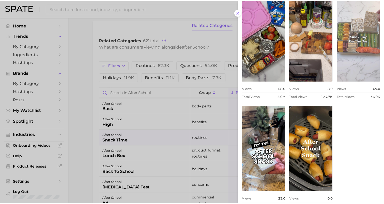
scroll to position [0, 0]
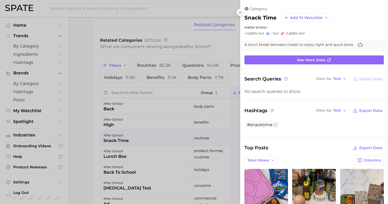
click at [237, 10] on button at bounding box center [240, 12] width 7 height 7
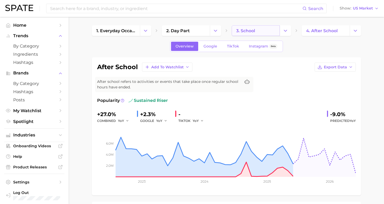
click at [245, 32] on span "3. school" at bounding box center [245, 30] width 19 height 5
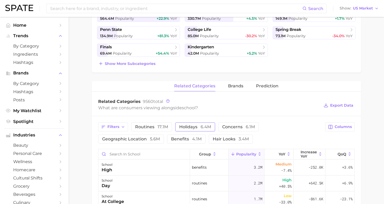
scroll to position [148, 0]
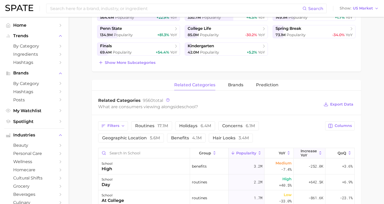
click at [304, 151] on span "Increase YoY" at bounding box center [309, 153] width 16 height 8
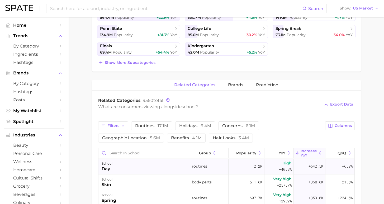
click at [153, 169] on div "[DATE]" at bounding box center [145, 167] width 92 height 16
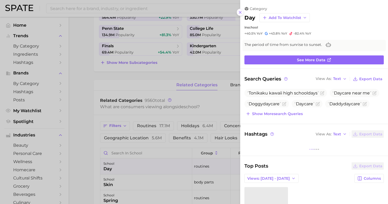
click at [239, 12] on icon at bounding box center [240, 12] width 4 height 4
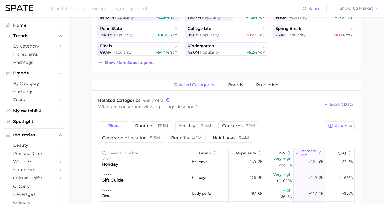
scroll to position [0, 0]
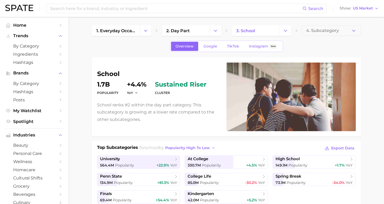
click at [122, 14] on div "Search Show US Market" at bounding box center [192, 8] width 374 height 17
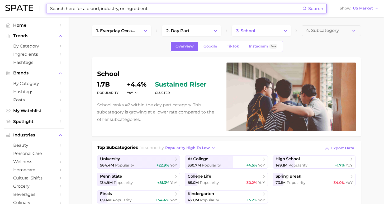
click at [120, 11] on input at bounding box center [176, 8] width 253 height 9
click at [117, 7] on input at bounding box center [176, 8] width 253 height 9
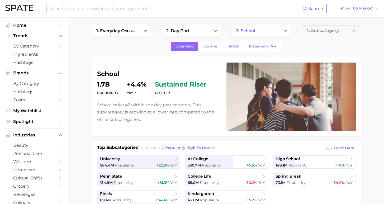
click at [133, 8] on input at bounding box center [176, 8] width 253 height 9
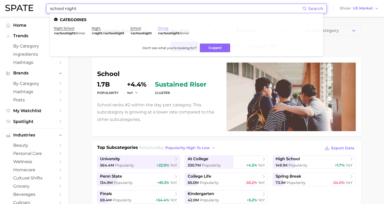
type input "school night"
click at [158, 29] on link "dinner" at bounding box center [163, 28] width 11 height 4
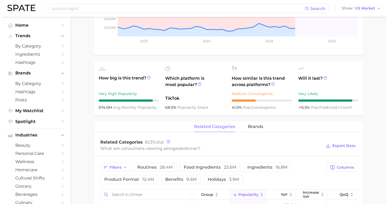
scroll to position [241, 0]
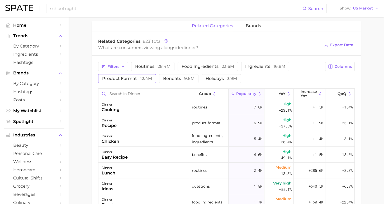
click at [140, 83] on button "product format 12.4m" at bounding box center [127, 78] width 58 height 9
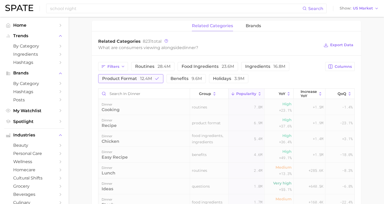
click at [144, 80] on span "12.4m" at bounding box center [146, 78] width 12 height 5
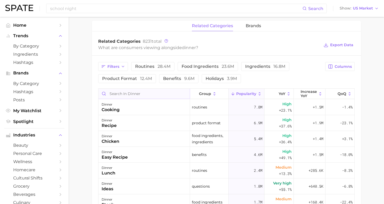
click at [140, 97] on input "Search in dinner" at bounding box center [145, 94] width 92 height 10
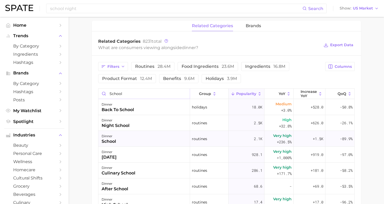
type input "school"
click at [151, 137] on div "dinner school" at bounding box center [145, 139] width 92 height 16
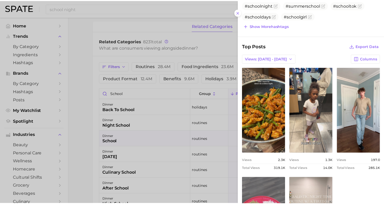
scroll to position [216, 0]
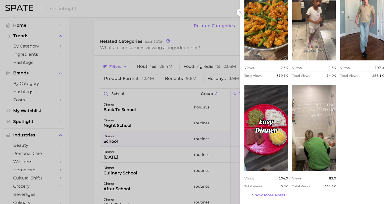
click at [117, 7] on div at bounding box center [194, 102] width 388 height 204
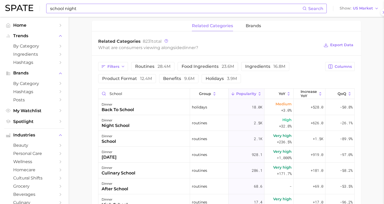
click at [107, 8] on input "school night" at bounding box center [176, 8] width 253 height 9
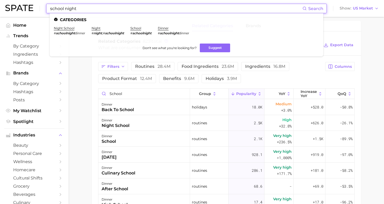
drag, startPoint x: 85, startPoint y: 9, endPoint x: 48, endPoint y: 15, distance: 38.3
click at [43, 10] on div "school night Search Categories night school # schoolnight dinner night # night …" at bounding box center [192, 8] width 374 height 17
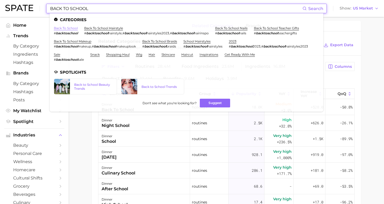
type input "BACK TO SCHOOL"
click at [66, 29] on link "back to school" at bounding box center [66, 28] width 24 height 4
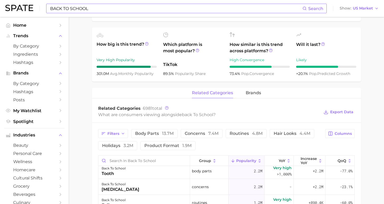
scroll to position [186, 0]
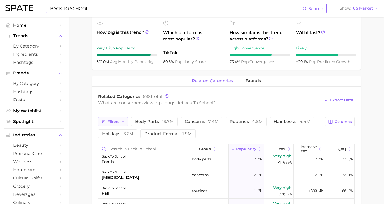
click at [119, 123] on button "Filters" at bounding box center [113, 121] width 30 height 9
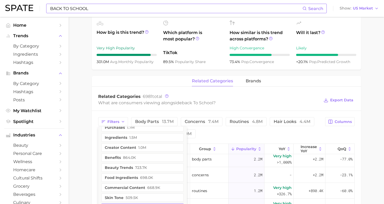
scroll to position [53, 0]
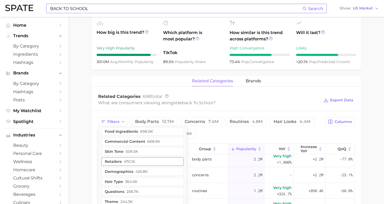
click at [147, 159] on button "retailers 470.1k" at bounding box center [142, 161] width 82 height 8
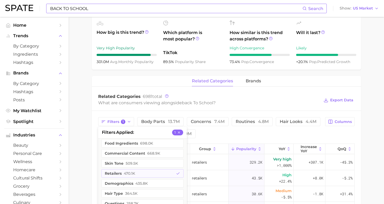
click at [226, 137] on div "Filters 1 filters applied 1 purchases 1.7m ingredients 1.5m creator content 1.0…" at bounding box center [210, 127] width 224 height 21
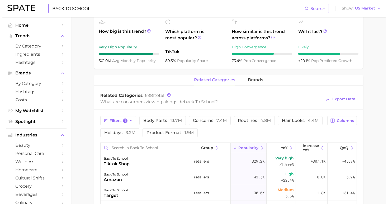
scroll to position [193, 0]
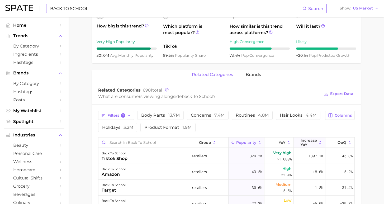
click at [301, 143] on span "Increase YoY" at bounding box center [309, 142] width 16 height 8
click at [140, 183] on div "back to school miniso" at bounding box center [145, 188] width 92 height 16
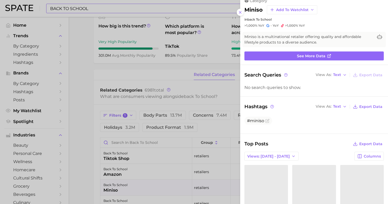
scroll to position [66, 0]
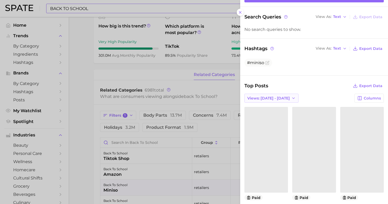
click at [281, 96] on span "Views: [DATE] - [DATE]" at bounding box center [269, 98] width 43 height 4
click at [273, 114] on button "Total Views" at bounding box center [274, 118] width 58 height 10
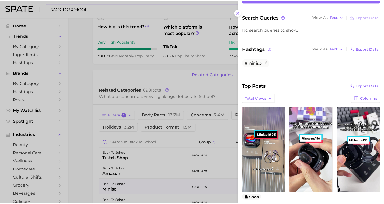
scroll to position [0, 0]
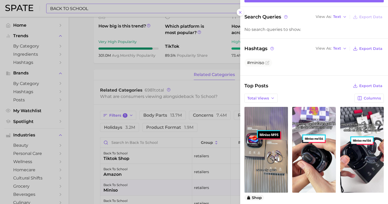
click at [81, 146] on div at bounding box center [194, 102] width 388 height 204
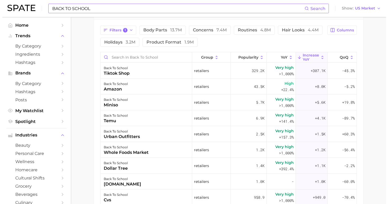
scroll to position [279, 0]
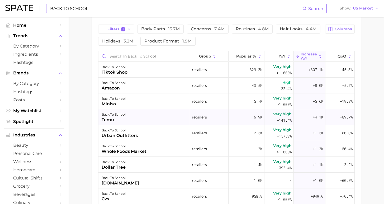
click at [155, 115] on div "back to school temu" at bounding box center [145, 117] width 92 height 16
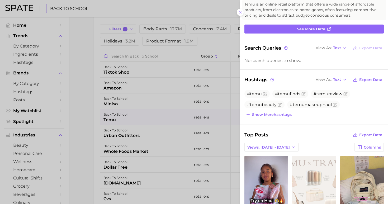
scroll to position [80, 0]
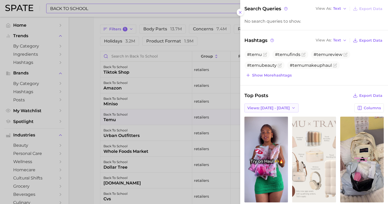
click at [282, 111] on button "Views: [DATE] - [DATE]" at bounding box center [272, 108] width 54 height 9
click at [276, 125] on button "Total Views" at bounding box center [274, 128] width 58 height 10
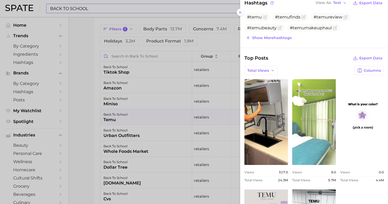
scroll to position [157, 0]
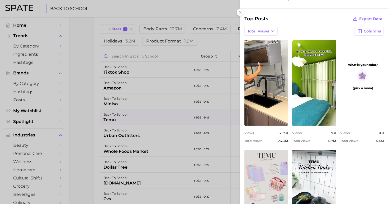
click at [133, 140] on div at bounding box center [194, 102] width 388 height 204
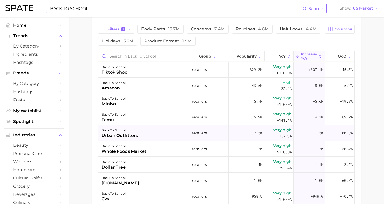
click at [138, 135] on div "back to school urban outfitters" at bounding box center [145, 133] width 92 height 16
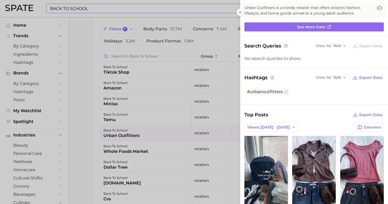
scroll to position [127, 0]
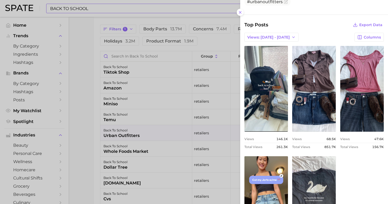
click at [177, 150] on div at bounding box center [194, 102] width 388 height 204
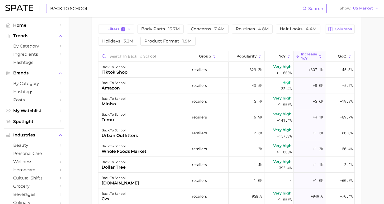
click at [150, 149] on div "back to school whole foods market" at bounding box center [145, 149] width 92 height 16
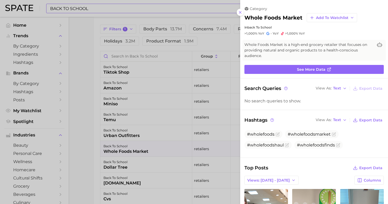
scroll to position [0, 0]
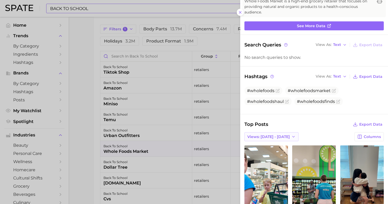
click at [276, 132] on button "Views: [DATE] - [DATE]" at bounding box center [272, 136] width 54 height 9
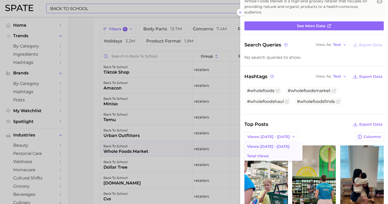
click at [275, 151] on button "Total Views" at bounding box center [274, 156] width 58 height 10
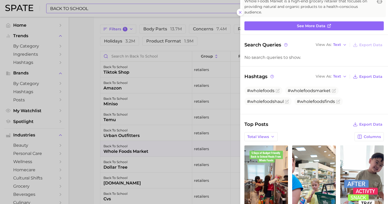
click at [127, 166] on div at bounding box center [194, 102] width 388 height 204
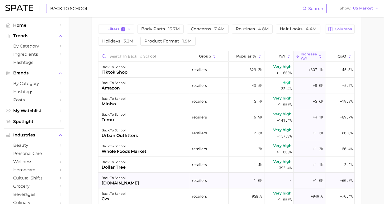
click at [126, 183] on div "[DOMAIN_NAME]" at bounding box center [121, 183] width 38 height 6
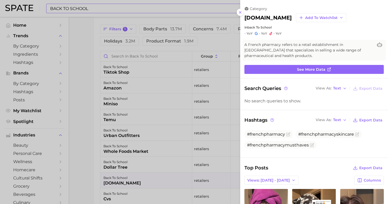
click at [241, 11] on line at bounding box center [240, 12] width 2 height 2
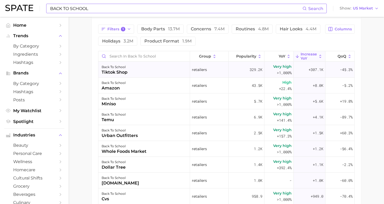
click at [127, 70] on div "back to school tiktok shop" at bounding box center [145, 70] width 92 height 16
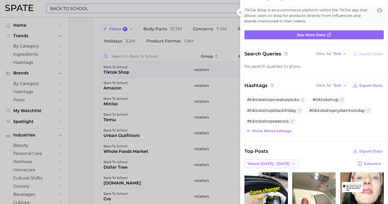
scroll to position [71, 0]
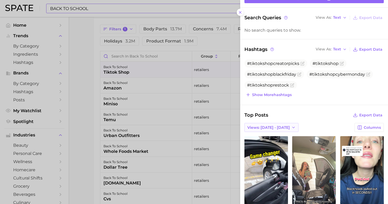
click at [264, 126] on span "Views: [DATE] - [DATE]" at bounding box center [269, 127] width 43 height 4
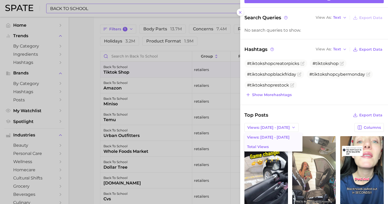
click at [268, 145] on button "Total Views" at bounding box center [274, 147] width 58 height 10
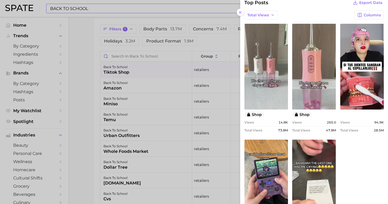
scroll to position [244, 0]
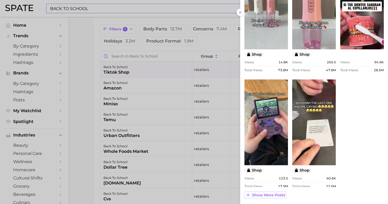
click at [264, 194] on span "Show more posts" at bounding box center [268, 195] width 33 height 4
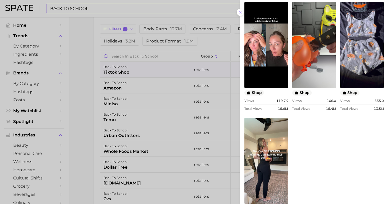
scroll to position [474, 0]
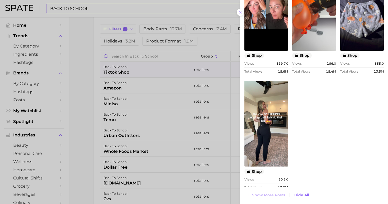
drag, startPoint x: 77, startPoint y: 85, endPoint x: 91, endPoint y: 81, distance: 14.4
click at [77, 85] on div at bounding box center [194, 102] width 388 height 204
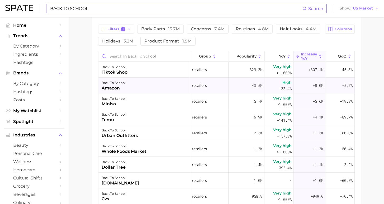
click at [138, 84] on div "back to school amazon" at bounding box center [145, 86] width 92 height 16
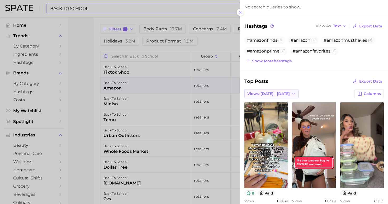
scroll to position [0, 0]
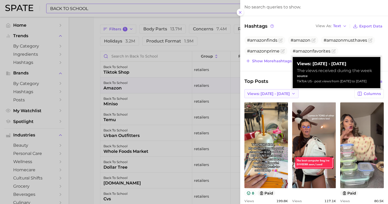
click at [280, 92] on span "Views: [DATE] - [DATE]" at bounding box center [269, 94] width 43 height 4
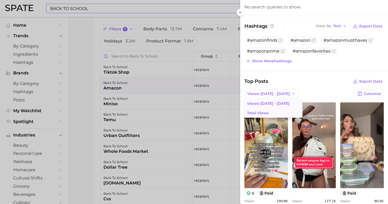
click at [280, 113] on button "Total Views" at bounding box center [274, 113] width 58 height 10
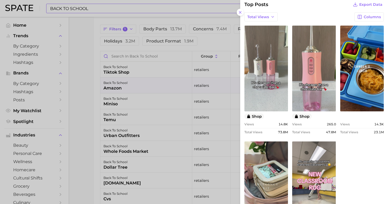
click at [127, 100] on div at bounding box center [194, 102] width 388 height 204
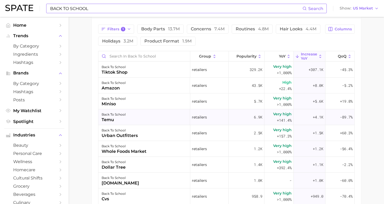
click at [126, 118] on div "back to school temu" at bounding box center [145, 117] width 92 height 16
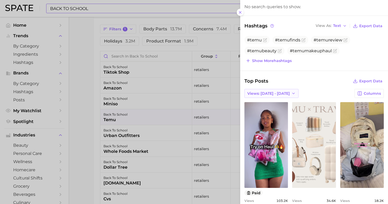
drag, startPoint x: 272, startPoint y: 91, endPoint x: 277, endPoint y: 94, distance: 5.0
click at [272, 91] on span "Views: [DATE] - [DATE]" at bounding box center [269, 93] width 43 height 4
click at [279, 112] on button "Total Views" at bounding box center [274, 113] width 58 height 10
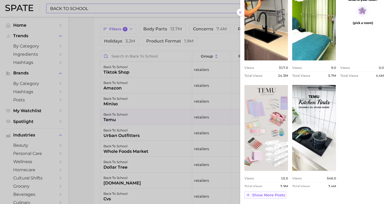
click at [273, 196] on span "Show more posts" at bounding box center [268, 195] width 33 height 4
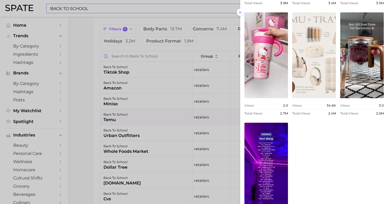
click at [149, 133] on div at bounding box center [194, 102] width 388 height 204
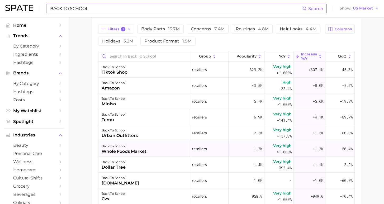
click at [152, 145] on div "back to school whole foods market" at bounding box center [145, 149] width 92 height 16
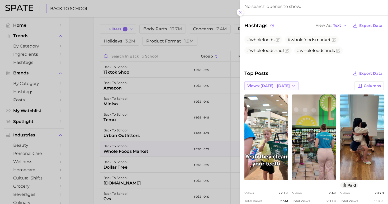
click at [267, 81] on button "Views: [DATE] - [DATE]" at bounding box center [272, 85] width 54 height 9
click at [274, 100] on button "Total Views" at bounding box center [274, 105] width 58 height 10
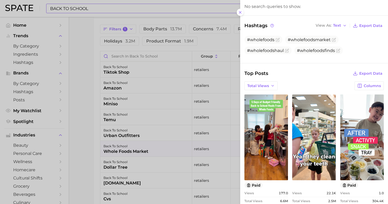
click at [146, 163] on div at bounding box center [194, 102] width 388 height 204
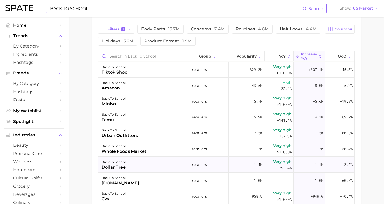
click at [148, 166] on div "back to school dollar tree" at bounding box center [145, 165] width 92 height 16
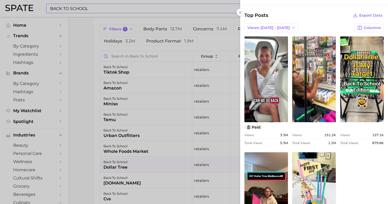
click at [145, 185] on div at bounding box center [194, 102] width 388 height 204
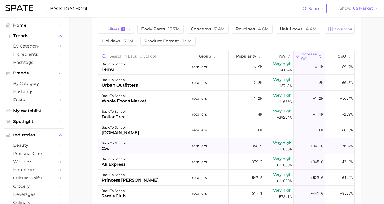
click at [152, 144] on div "back to school cvs" at bounding box center [145, 146] width 92 height 16
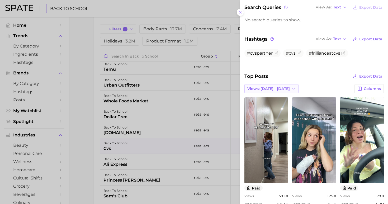
click at [275, 84] on button "Views: [DATE] - [DATE]" at bounding box center [272, 88] width 54 height 9
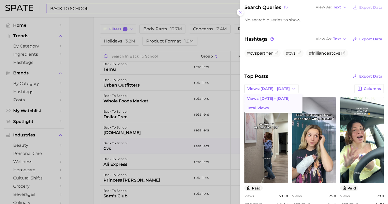
click at [277, 103] on button "Total Views" at bounding box center [274, 108] width 58 height 10
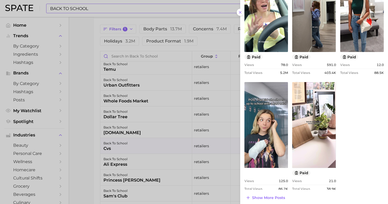
click at [83, 124] on div at bounding box center [194, 102] width 388 height 204
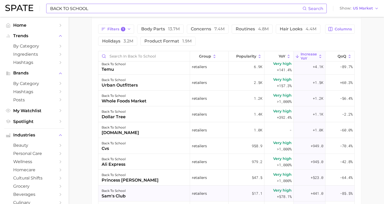
click at [130, 194] on div "back to school sam's club" at bounding box center [145, 194] width 92 height 16
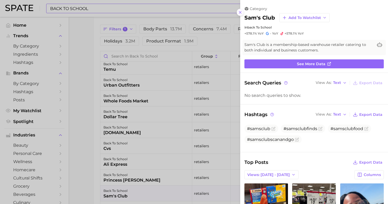
click at [241, 12] on icon at bounding box center [240, 12] width 4 height 4
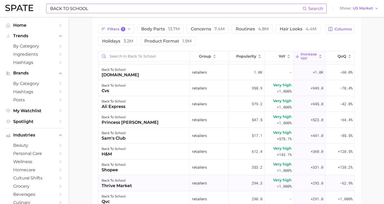
click at [166, 184] on div "back to school thrive market" at bounding box center [145, 183] width 92 height 16
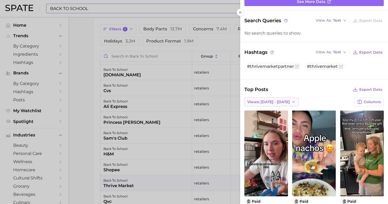
click at [271, 100] on span "Views: [DATE] - [DATE]" at bounding box center [269, 102] width 43 height 4
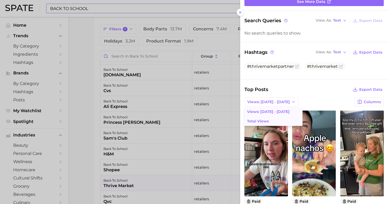
click at [268, 117] on button "Total Views" at bounding box center [274, 122] width 58 height 10
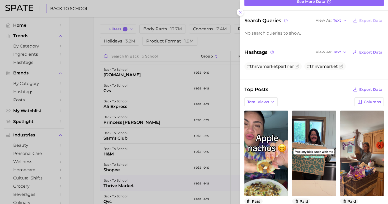
click at [84, 171] on div at bounding box center [194, 102] width 388 height 204
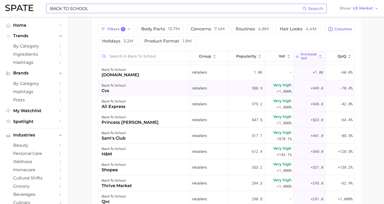
click at [136, 93] on div "back to school cvs" at bounding box center [145, 88] width 92 height 16
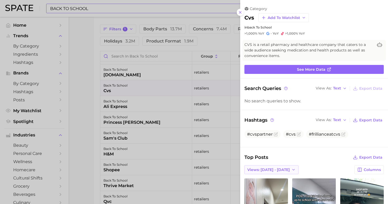
click at [262, 168] on span "Views: [DATE] - [DATE]" at bounding box center [269, 170] width 43 height 4
click at [267, 187] on span "Total Views" at bounding box center [258, 189] width 22 height 4
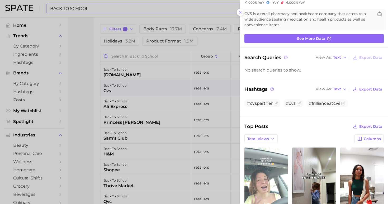
click at [268, 164] on link "view post on TikTok" at bounding box center [267, 191] width 44 height 86
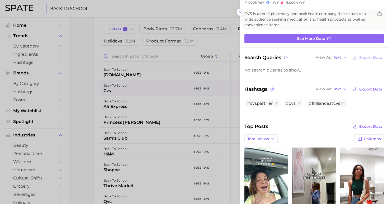
click at [91, 102] on div at bounding box center [194, 102] width 388 height 204
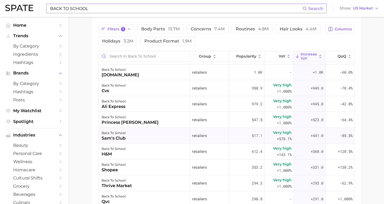
click at [141, 136] on div "back to school sam's club" at bounding box center [145, 136] width 92 height 16
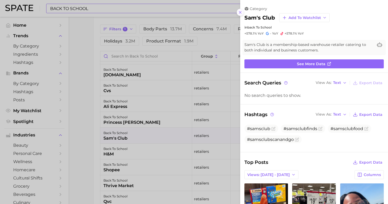
click at [240, 11] on icon at bounding box center [240, 12] width 4 height 4
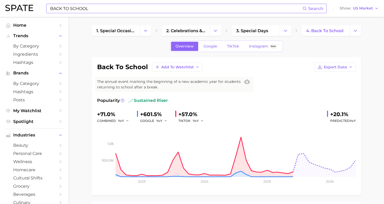
click at [89, 8] on input "BACK TO SCHOOL" at bounding box center [176, 8] width 253 height 9
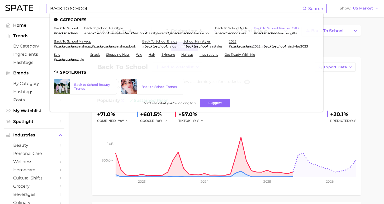
click at [254, 29] on link "back to school teacher gifts" at bounding box center [276, 28] width 45 height 4
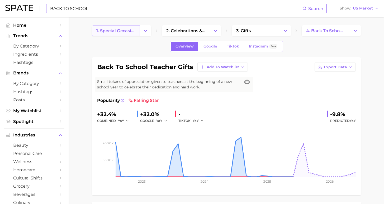
click at [109, 29] on span "1. special occasions" at bounding box center [115, 30] width 39 height 5
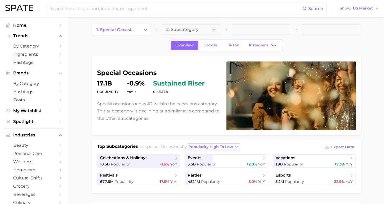
scroll to position [2, 0]
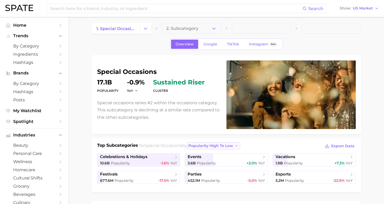
click at [223, 147] on span "popularity high to low" at bounding box center [211, 146] width 45 height 4
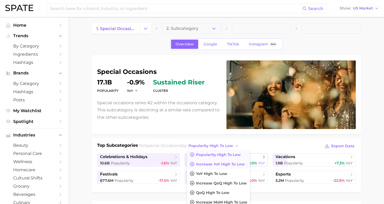
drag, startPoint x: 225, startPoint y: 166, endPoint x: 223, endPoint y: 162, distance: 4.6
click at [225, 166] on span "Increase YoY high to low" at bounding box center [220, 164] width 49 height 4
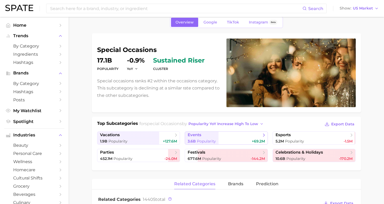
scroll to position [25, 0]
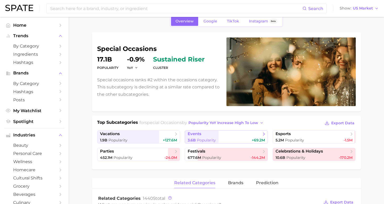
click at [209, 135] on span "events" at bounding box center [224, 134] width 73 height 5
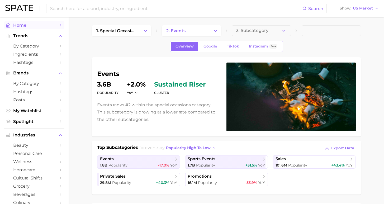
click at [25, 25] on span "Home" at bounding box center [34, 25] width 42 height 5
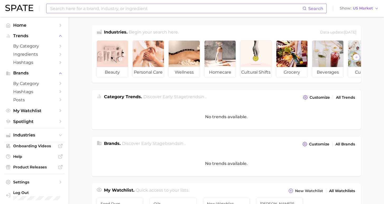
click at [189, 7] on input at bounding box center [176, 8] width 253 height 9
type input "l"
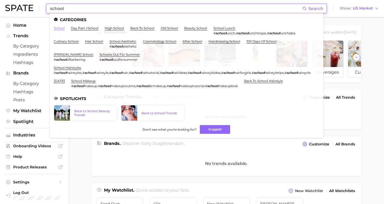
type input "school"
click at [59, 29] on link "school" at bounding box center [59, 28] width 11 height 4
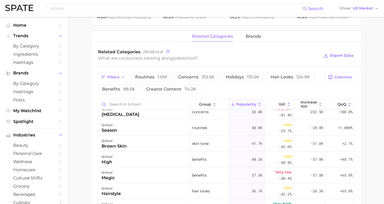
scroll to position [234, 0]
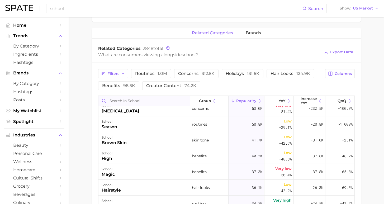
click at [126, 100] on input "Search in school" at bounding box center [145, 101] width 92 height 10
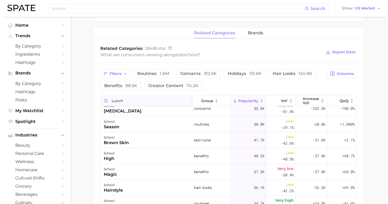
scroll to position [0, 0]
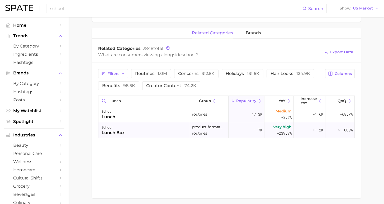
type input "lunch"
click at [140, 129] on div "school lunch box" at bounding box center [145, 130] width 92 height 16
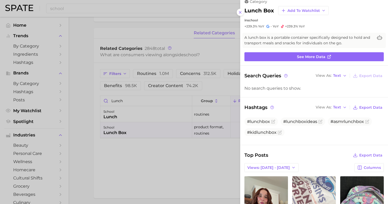
scroll to position [59, 0]
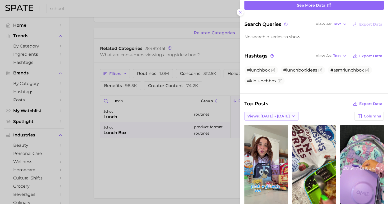
click at [269, 114] on span "Views: [DATE] - [DATE]" at bounding box center [269, 116] width 43 height 4
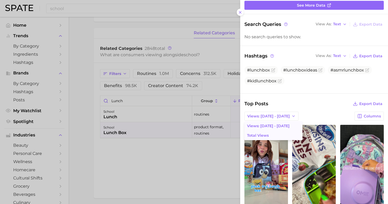
click at [265, 133] on span "Total Views" at bounding box center [258, 135] width 22 height 4
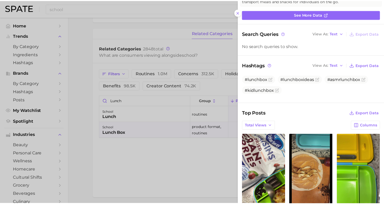
scroll to position [0, 0]
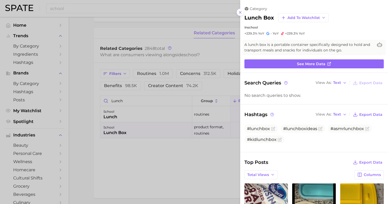
click at [195, 176] on div at bounding box center [194, 102] width 388 height 204
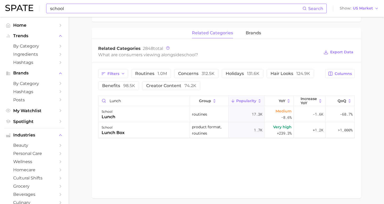
click at [110, 7] on input "school" at bounding box center [176, 8] width 253 height 9
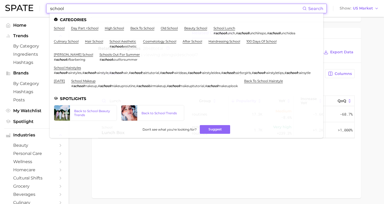
drag, startPoint x: 92, startPoint y: 10, endPoint x: 43, endPoint y: 4, distance: 49.2
click at [43, 4] on div "school Search Categories [DATE] part > school high school back to school old sc…" at bounding box center [192, 8] width 374 height 17
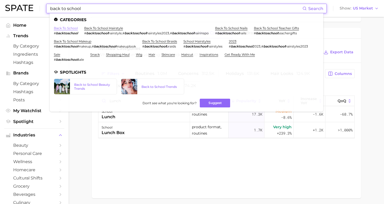
type input "back to school"
click at [67, 28] on link "back to school" at bounding box center [66, 28] width 24 height 4
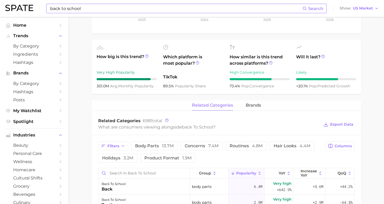
scroll to position [196, 0]
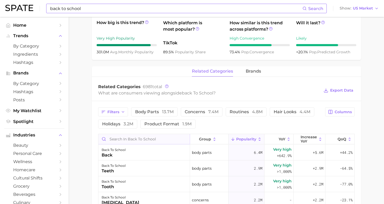
click at [127, 139] on input "Search in back to school" at bounding box center [145, 139] width 92 height 10
type input "lunch"
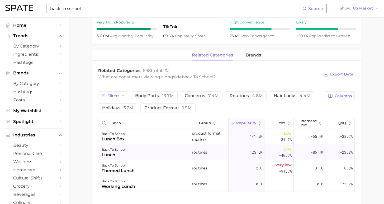
scroll to position [219, 0]
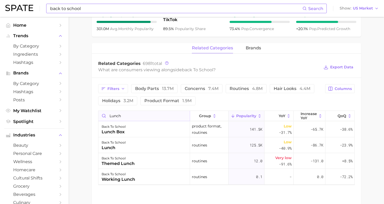
click at [184, 117] on input "lunch" at bounding box center [145, 116] width 92 height 10
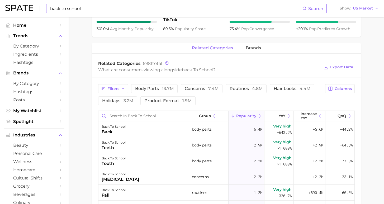
click at [63, 8] on input "back to school" at bounding box center [176, 8] width 253 height 9
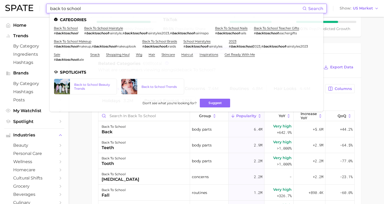
drag, startPoint x: 80, startPoint y: 8, endPoint x: 38, endPoint y: 8, distance: 41.7
click at [38, 8] on div "back to school Search Categories back to school # backtoschool back to school h…" at bounding box center [192, 8] width 374 height 17
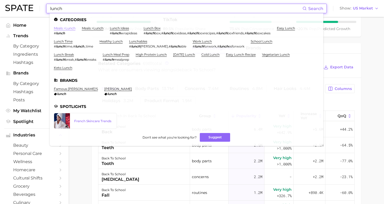
type input "lunch"
click at [71, 29] on link "meals > lunch" at bounding box center [65, 28] width 22 height 4
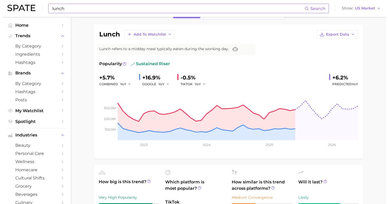
scroll to position [186, 0]
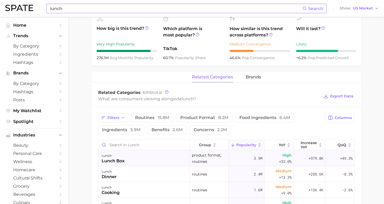
click at [164, 161] on div "lunch lunch box" at bounding box center [145, 159] width 92 height 16
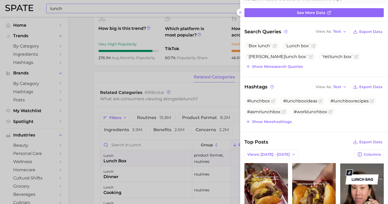
scroll to position [58, 0]
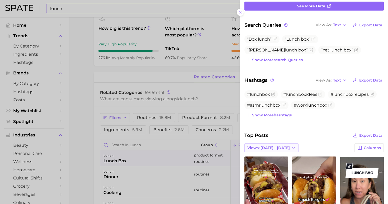
click at [279, 145] on button "Views: [DATE] - [DATE]" at bounding box center [272, 147] width 54 height 9
click at [283, 167] on button "Total Views" at bounding box center [274, 167] width 58 height 10
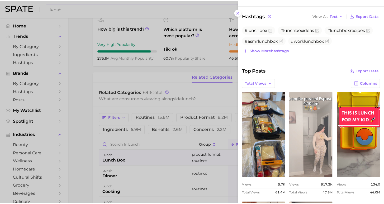
scroll to position [214, 0]
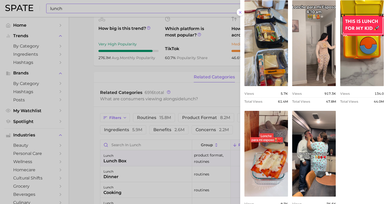
click at [85, 144] on div at bounding box center [194, 102] width 388 height 204
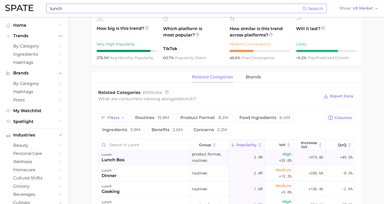
scroll to position [2, 0]
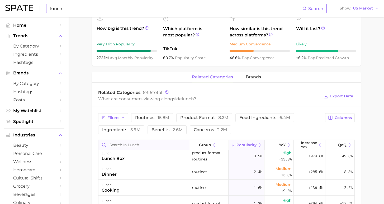
click at [148, 146] on input "Search in lunch" at bounding box center [145, 145] width 92 height 10
type input "school"
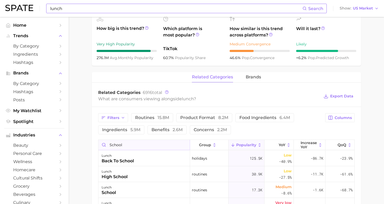
click at [181, 146] on input "school" at bounding box center [145, 145] width 92 height 10
click at [174, 145] on input "Search in lunch" at bounding box center [145, 145] width 92 height 10
drag, startPoint x: 83, startPoint y: 5, endPoint x: 80, endPoint y: 6, distance: 3.3
click at [83, 5] on input "lunch" at bounding box center [176, 8] width 253 height 9
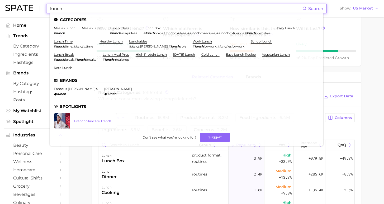
drag, startPoint x: 78, startPoint y: 6, endPoint x: 40, endPoint y: 1, distance: 38.1
click at [40, 1] on div "lunch Search Categories meals > lunch # lunch meals > lunch lunch ideas # lunch…" at bounding box center [192, 8] width 374 height 17
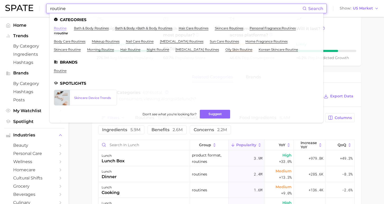
type input "routine"
click at [61, 28] on link "routine" at bounding box center [60, 28] width 13 height 4
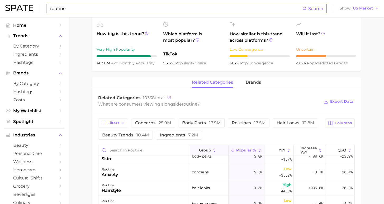
scroll to position [29, 0]
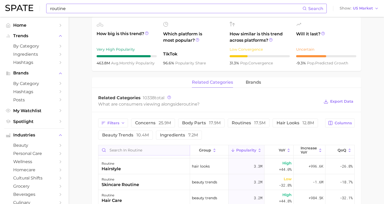
click at [166, 152] on input "Search in routine" at bounding box center [145, 150] width 92 height 10
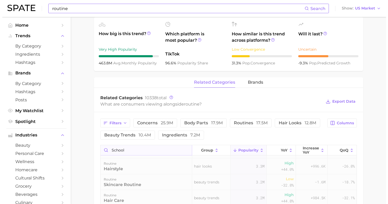
scroll to position [0, 0]
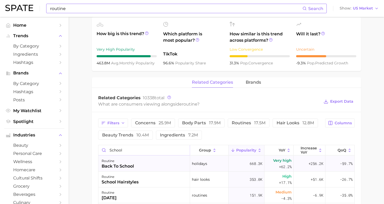
type input "school"
click at [158, 168] on div "routine back to school" at bounding box center [145, 164] width 92 height 16
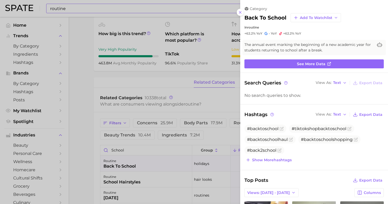
click at [82, 7] on div at bounding box center [194, 102] width 388 height 204
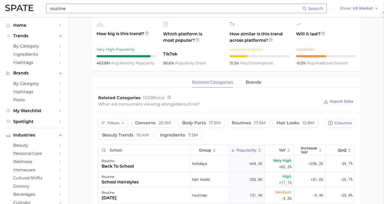
click at [64, 10] on input "routine" at bounding box center [176, 8] width 253 height 9
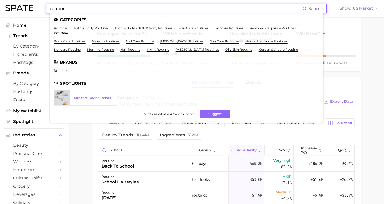
drag, startPoint x: 66, startPoint y: 9, endPoint x: 1, endPoint y: 0, distance: 66.1
click at [1, 0] on header "routine Search Categories routine # routine bath & body routines bath & body > …" at bounding box center [192, 8] width 384 height 17
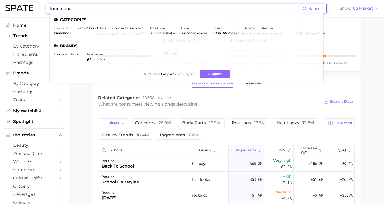
type input "lunch box"
click at [64, 29] on link "lunch box" at bounding box center [62, 28] width 17 height 4
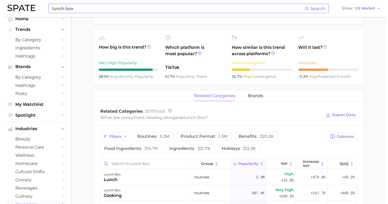
scroll to position [213, 0]
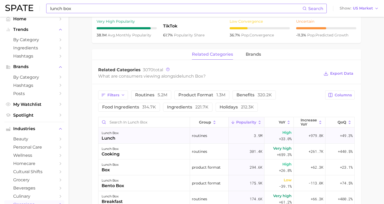
click at [139, 134] on div "lunch box lunch" at bounding box center [145, 136] width 92 height 16
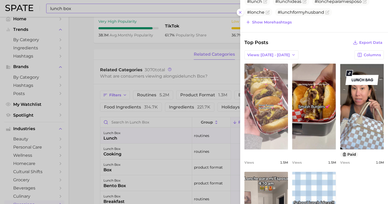
scroll to position [0, 0]
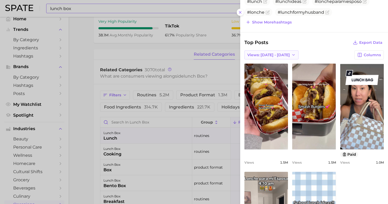
click at [262, 53] on span "Views: [DATE] - [DATE]" at bounding box center [269, 55] width 43 height 4
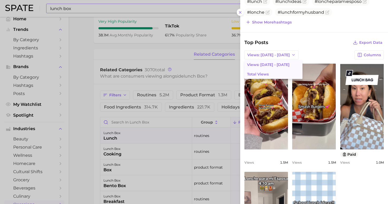
click at [265, 72] on span "Total Views" at bounding box center [258, 74] width 22 height 4
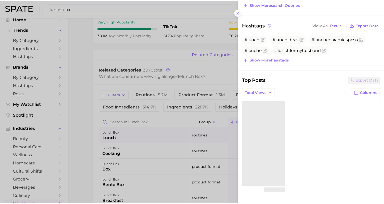
scroll to position [109, 0]
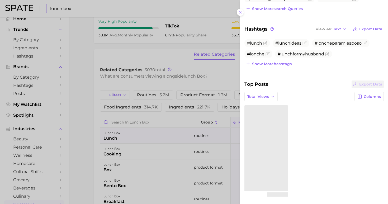
click at [81, 160] on div at bounding box center [194, 102] width 388 height 204
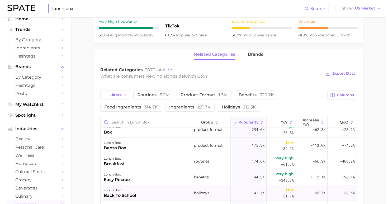
scroll to position [71, 0]
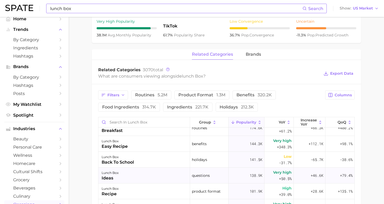
click at [138, 177] on div "lunch box ideas" at bounding box center [145, 176] width 92 height 16
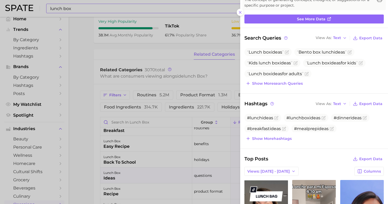
scroll to position [89, 0]
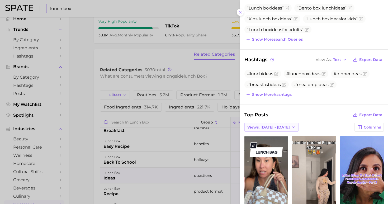
click at [266, 129] on span "Views: [DATE] - [DATE]" at bounding box center [269, 127] width 43 height 4
click at [263, 148] on button "Total Views" at bounding box center [274, 147] width 58 height 10
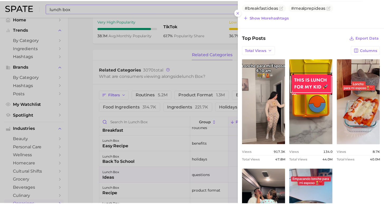
scroll to position [209, 0]
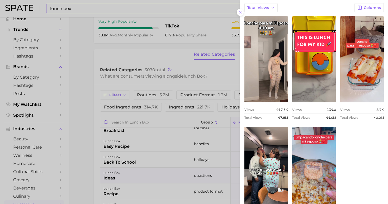
click at [86, 67] on div at bounding box center [194, 102] width 388 height 204
